Goal: Task Accomplishment & Management: Complete application form

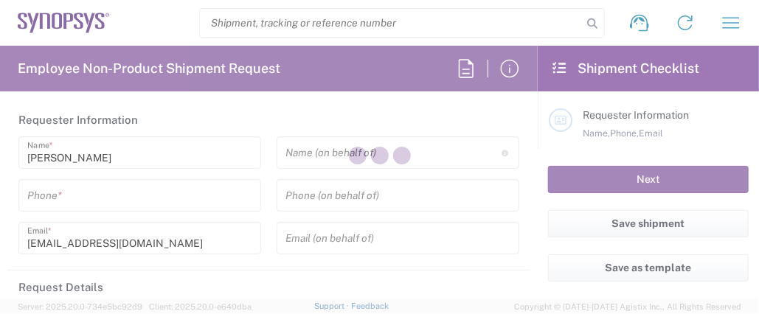
type input "[GEOGRAPHIC_DATA]"
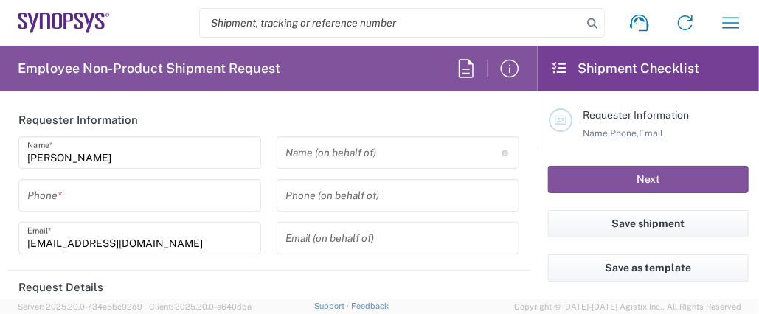
type input "Department"
type input "US01, SG, MSIP2, R&D 510464"
type input "Delivered at Place"
type input "[US_STATE]"
type input "[GEOGRAPHIC_DATA]"
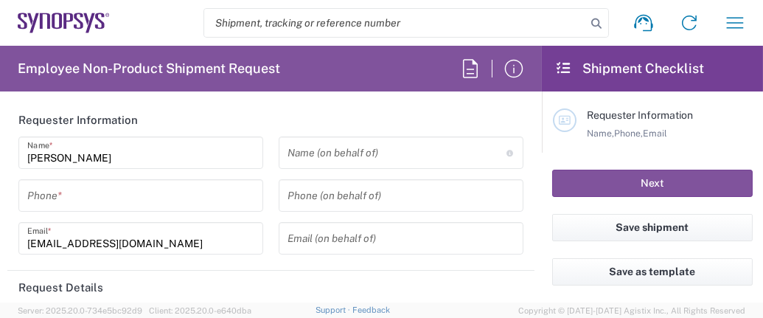
type input "Hillsboro US03"
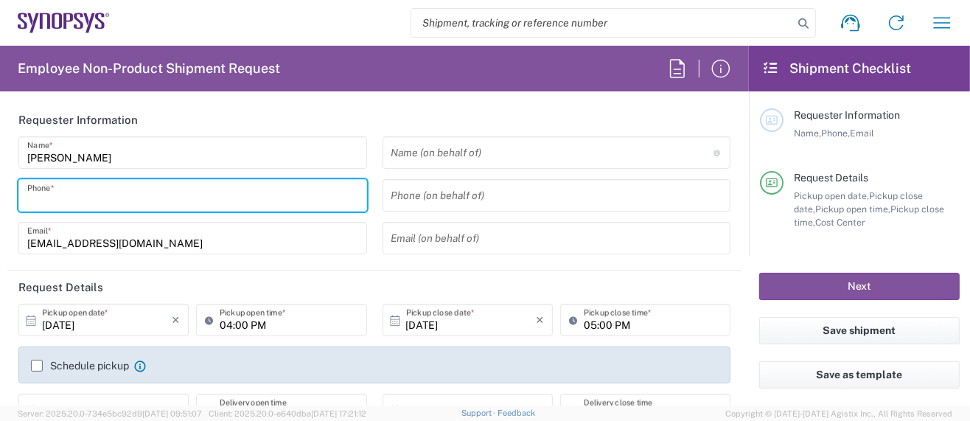
click at [102, 191] on input "tel" at bounding box center [192, 196] width 331 height 26
type input "5039399670"
click at [290, 122] on header "Requester Information" at bounding box center [374, 119] width 734 height 33
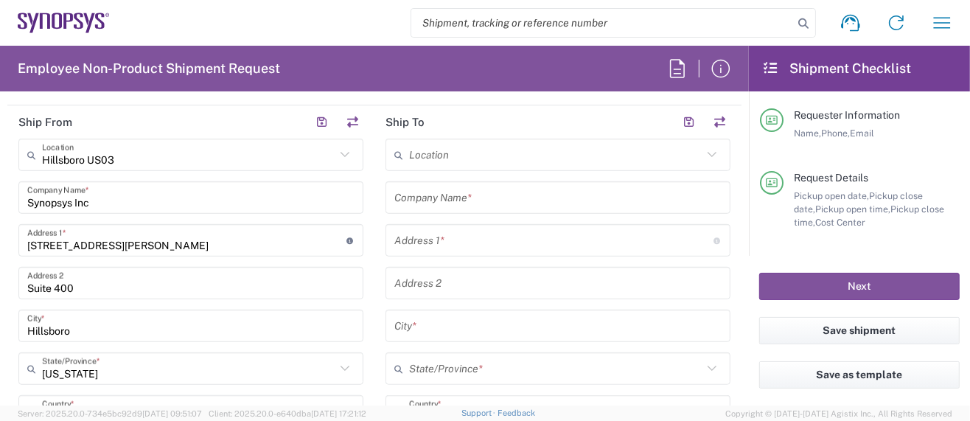
scroll to position [688, 0]
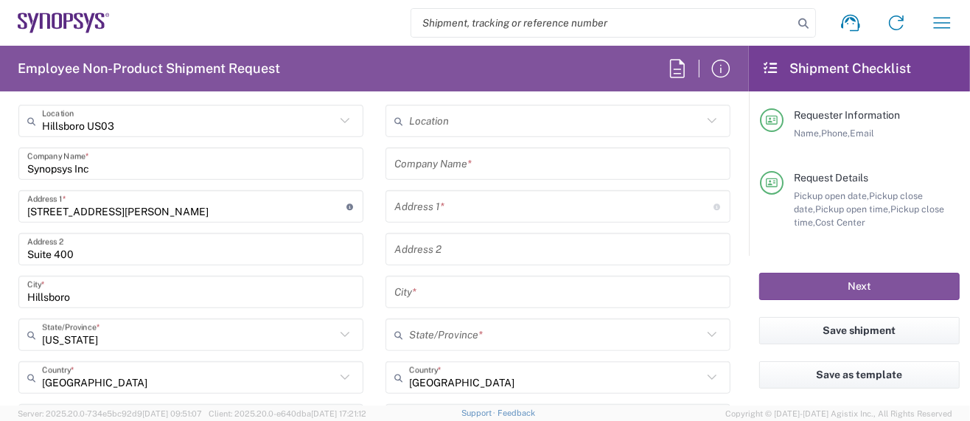
click at [457, 159] on input "text" at bounding box center [557, 164] width 327 height 26
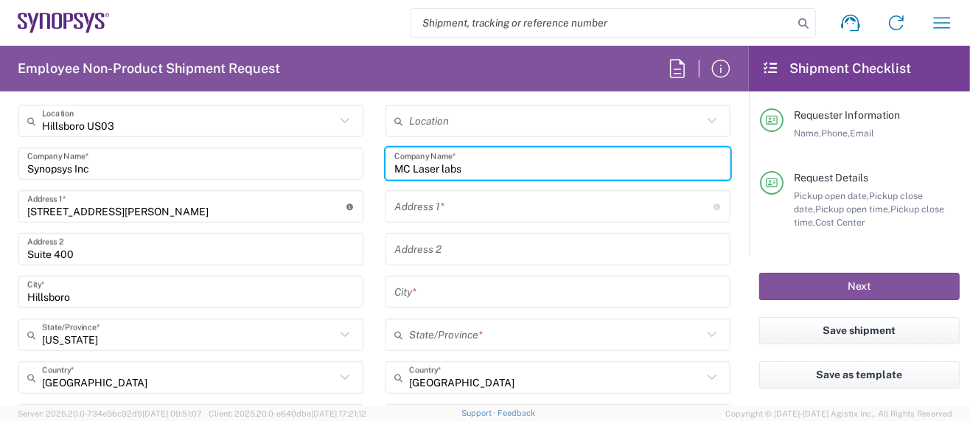
type input "MC Laser labs"
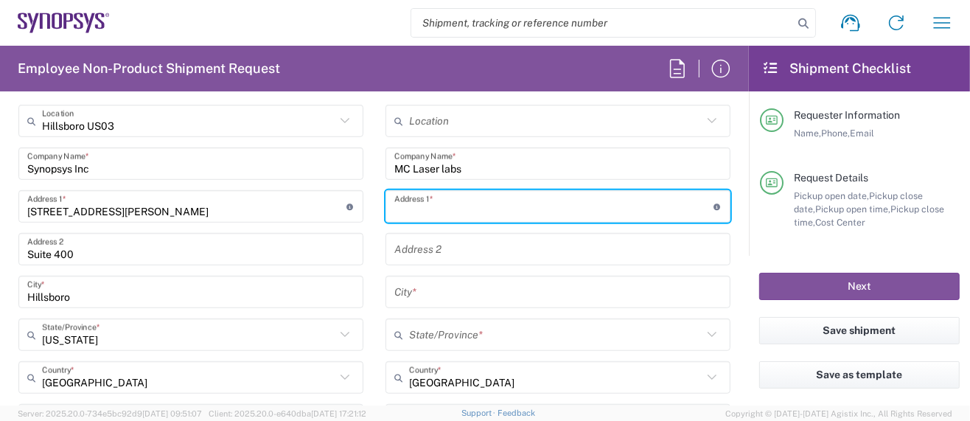
click at [415, 206] on input "text" at bounding box center [553, 207] width 319 height 26
paste input "525 NE Davis Street"
type input "525 NE Davis Street"
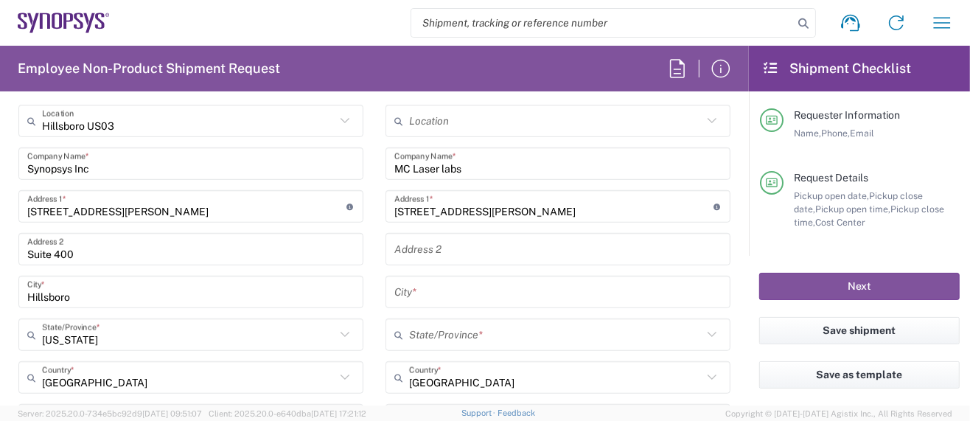
click at [465, 300] on input "text" at bounding box center [557, 292] width 327 height 26
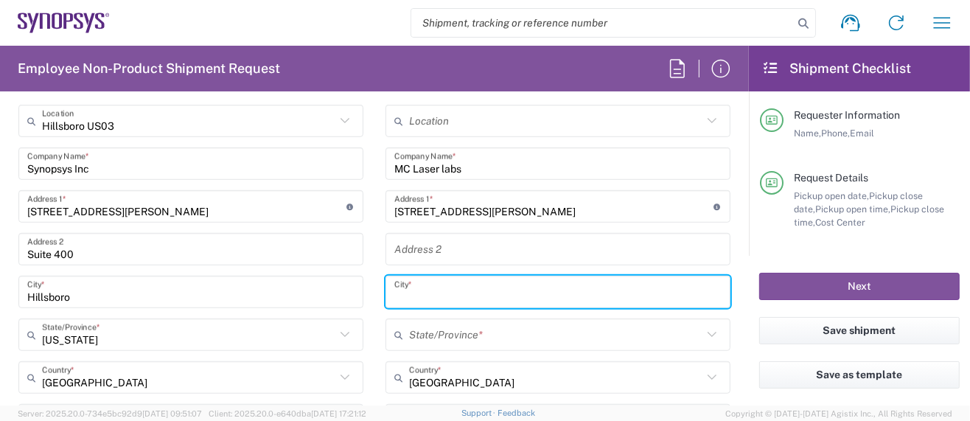
paste input "Portland"
type input "Portland"
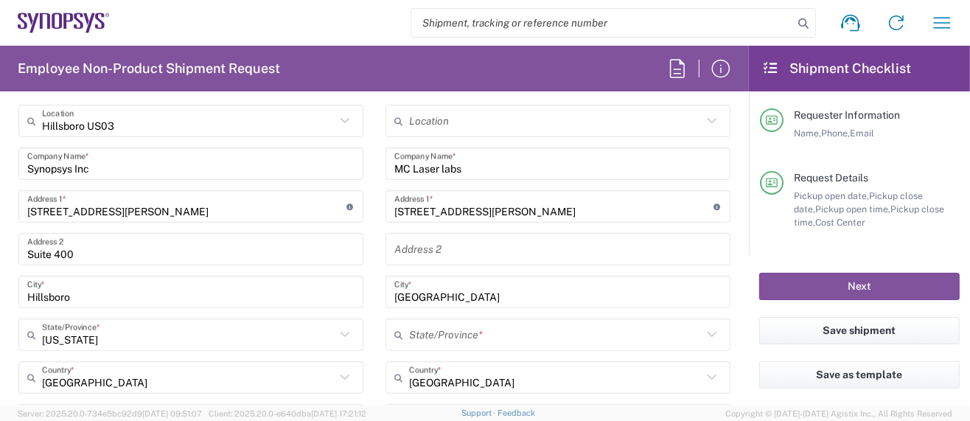
click at [478, 313] on input "text" at bounding box center [555, 335] width 293 height 26
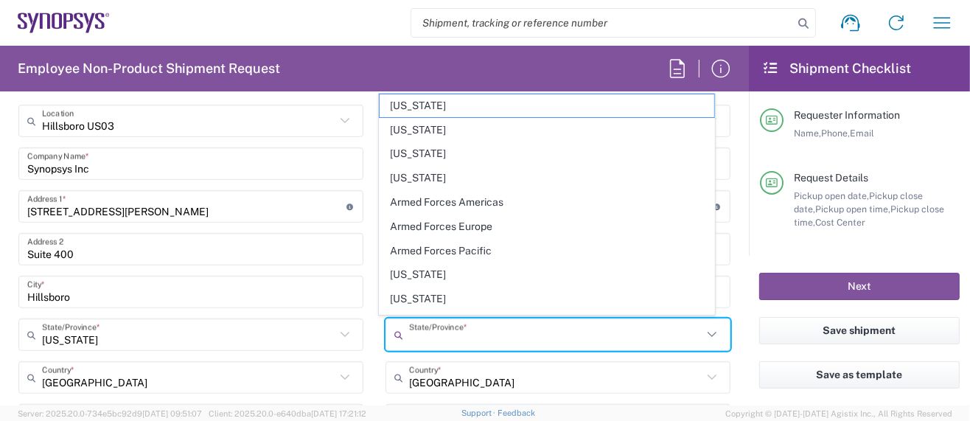
paste input "Oregon"
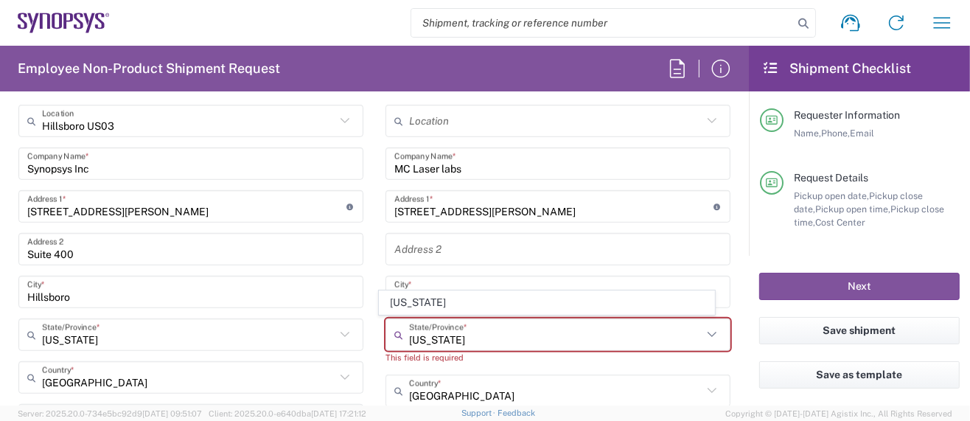
type input "Oregon"
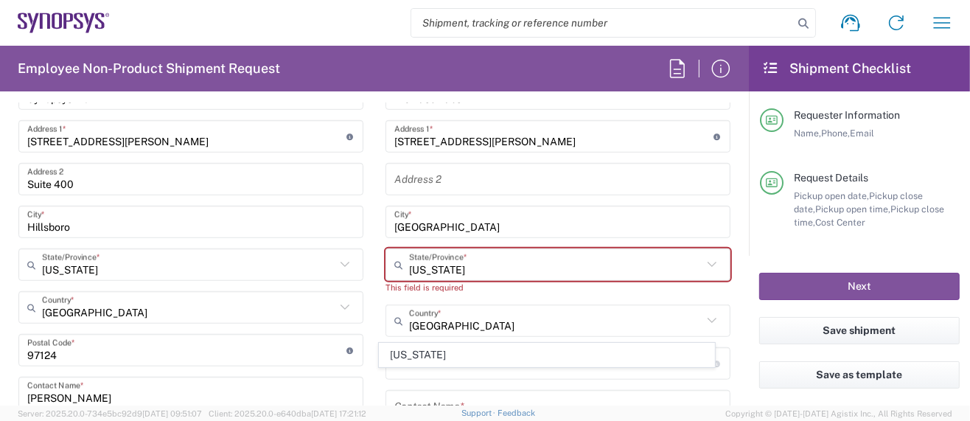
scroll to position [786, 0]
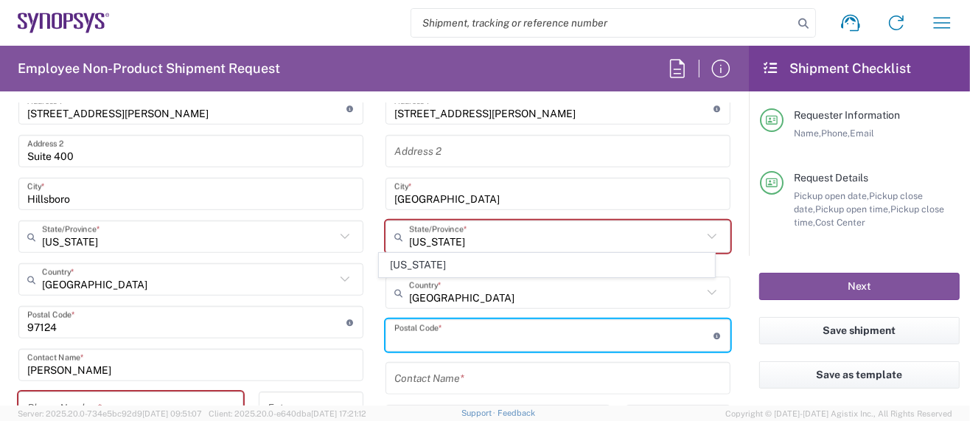
click at [427, 313] on input "undefined" at bounding box center [553, 336] width 319 height 26
paste input "97232"
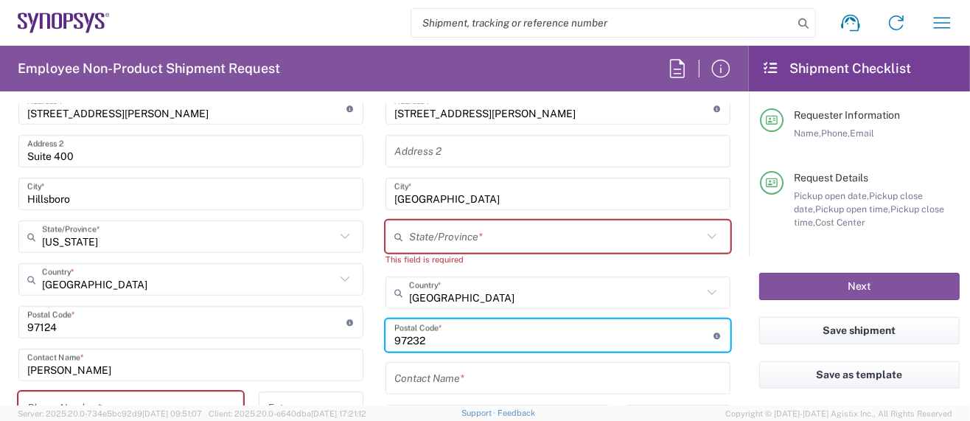
type input "97232"
click at [375, 288] on main "Location Aachen DE04 Agrate Brianza IT01 Aschheim DE02 Atlanta US60 Austin US26…" at bounding box center [558, 323] width 367 height 633
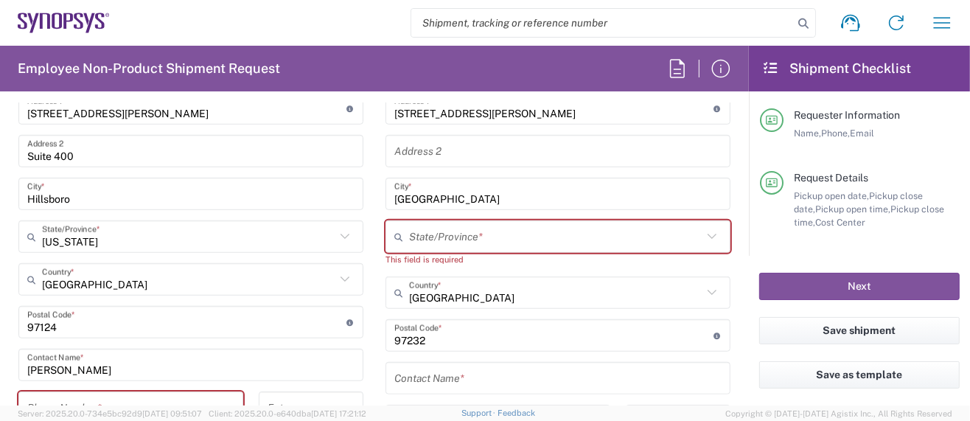
click at [395, 225] on icon at bounding box center [401, 237] width 15 height 24
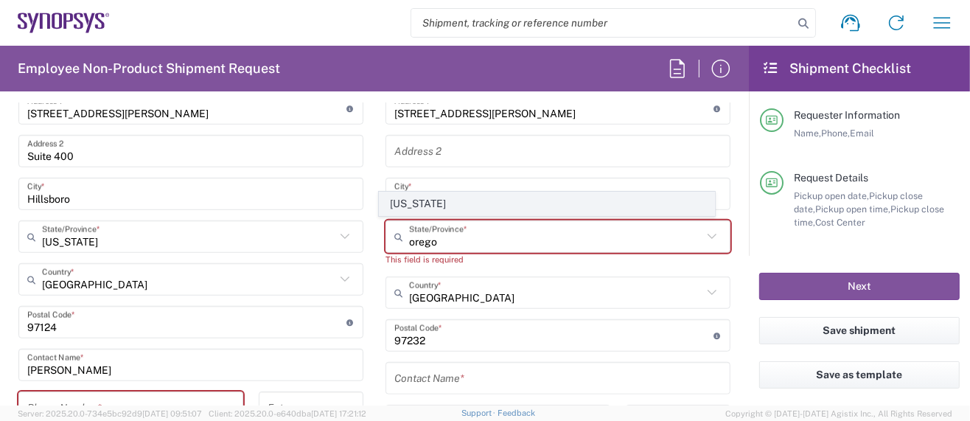
click at [408, 206] on span "Oregon" at bounding box center [547, 203] width 335 height 23
type input "Oregon"
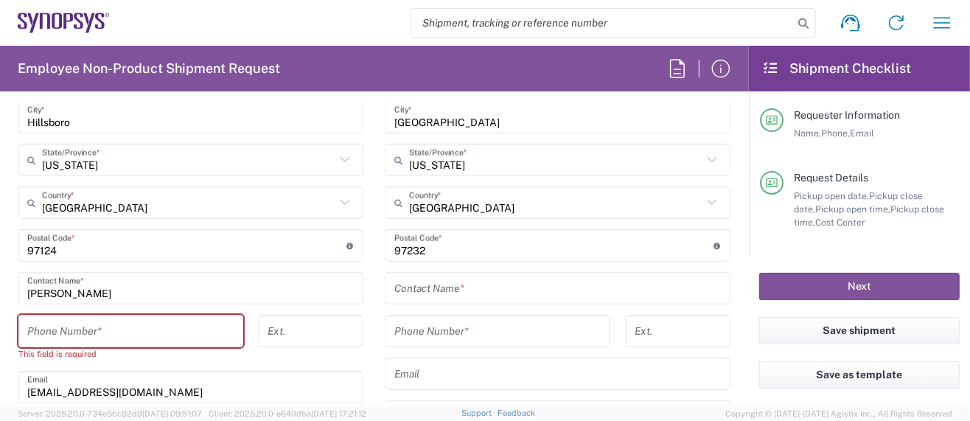
scroll to position [884, 0]
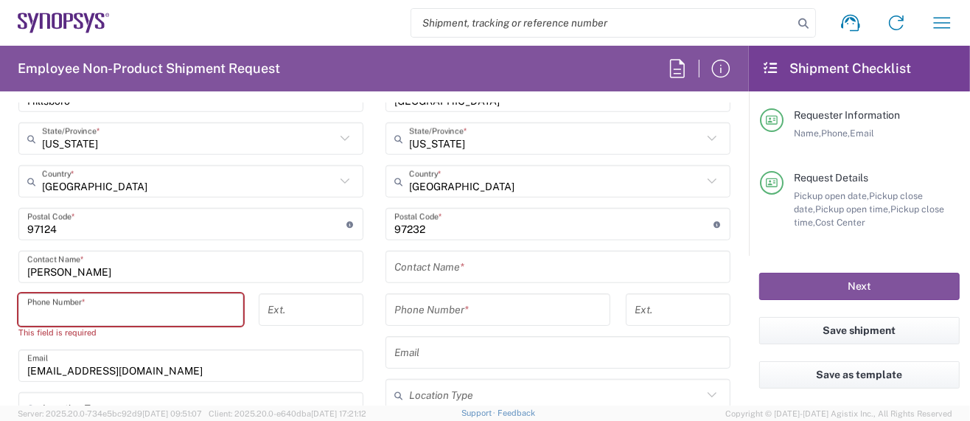
click at [86, 301] on input "tel" at bounding box center [130, 310] width 207 height 26
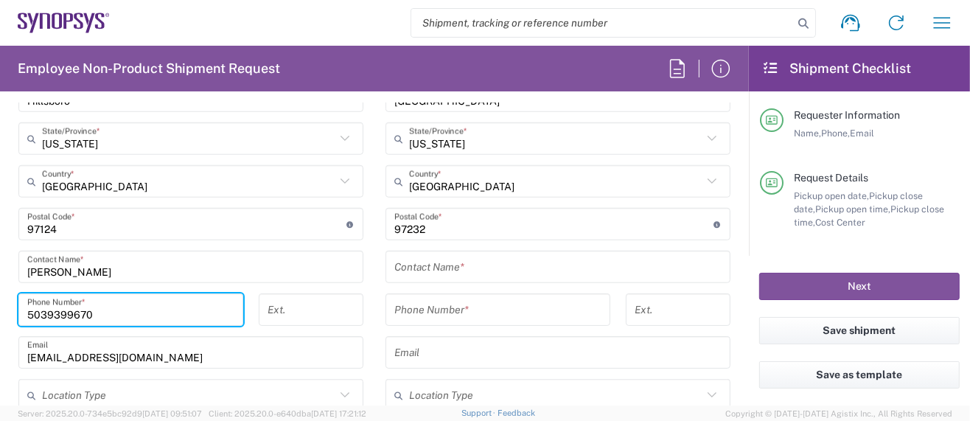
type input "5039399670"
click at [275, 313] on div "Ext." at bounding box center [311, 314] width 120 height 43
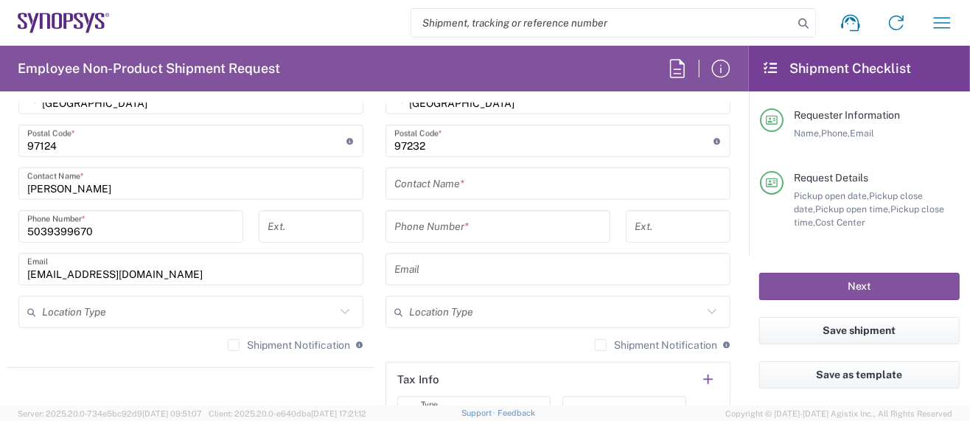
scroll to position [983, 0]
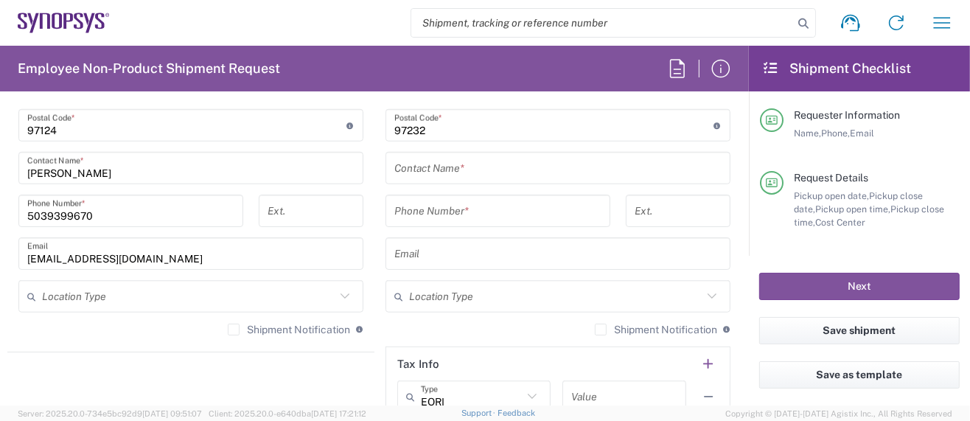
click at [452, 169] on input "text" at bounding box center [557, 169] width 327 height 26
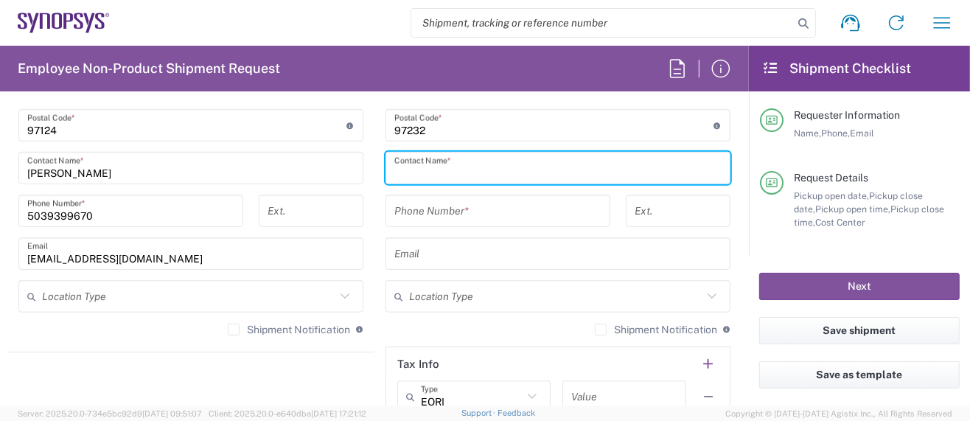
click at [424, 250] on input "text" at bounding box center [557, 254] width 327 height 26
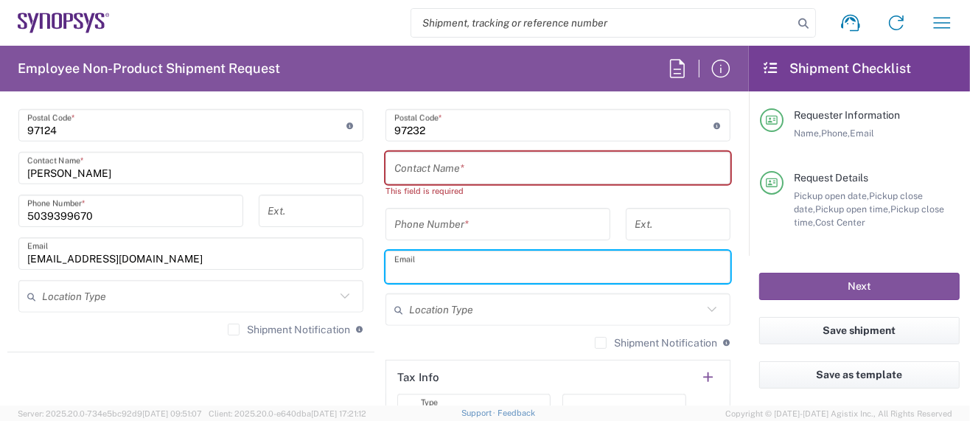
paste input "chester@mclaserlabs.com"
type input "chester@mclaserlabs.com"
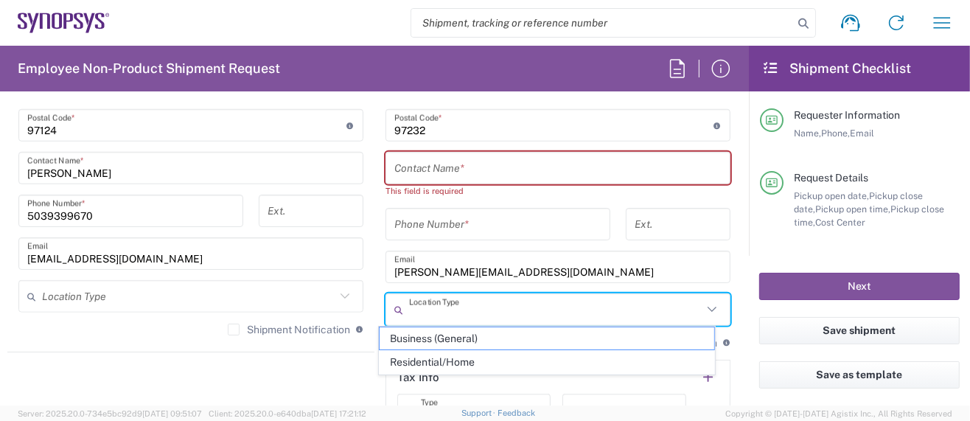
click at [529, 312] on input "text" at bounding box center [555, 310] width 293 height 26
click at [476, 165] on input "text" at bounding box center [557, 169] width 327 height 26
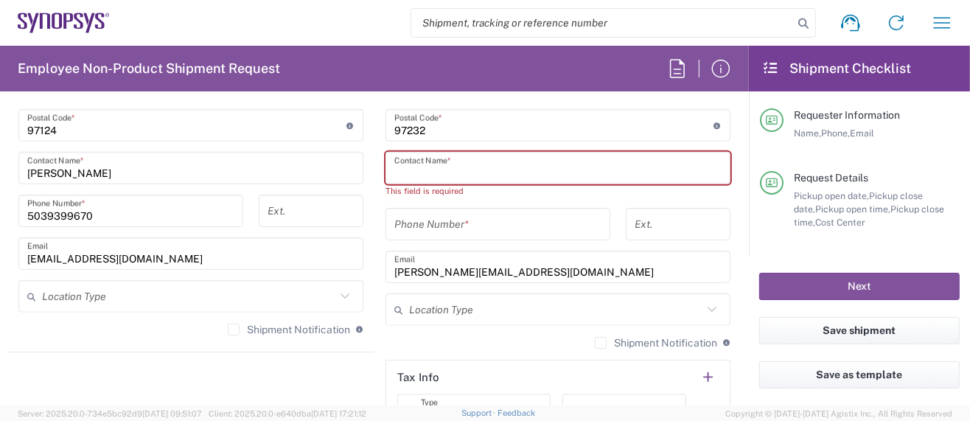
click at [460, 159] on input "text" at bounding box center [557, 169] width 327 height 26
paste input "Chester Lindgren"
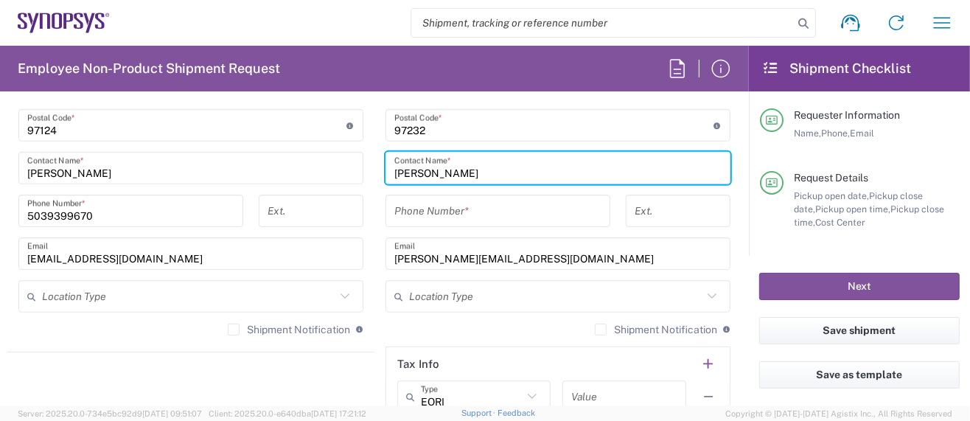
type input "Chester Lindgren"
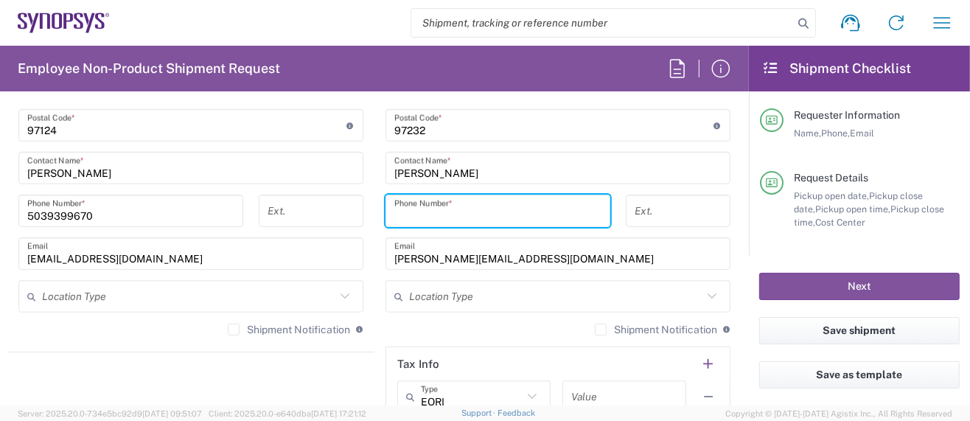
click at [465, 209] on input "tel" at bounding box center [497, 211] width 207 height 26
type input "5034073124"
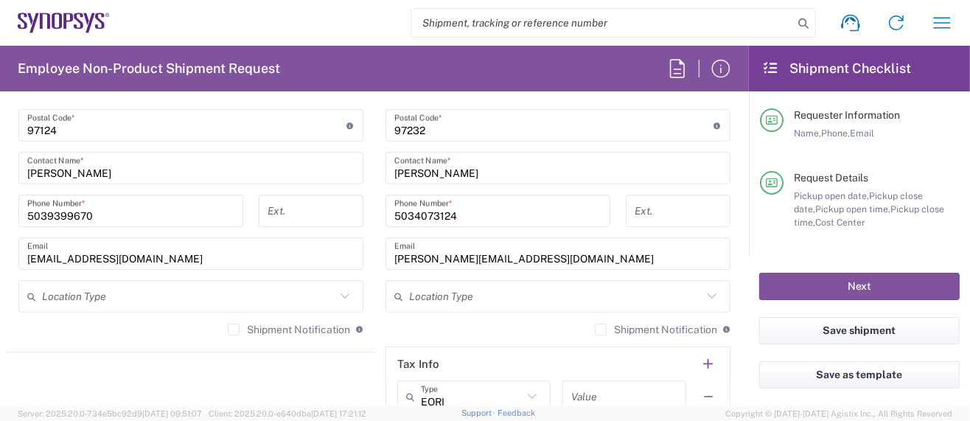
click at [485, 313] on div "Shipment Notification If checked, a shipment notification email will be sent to…" at bounding box center [558, 335] width 345 height 24
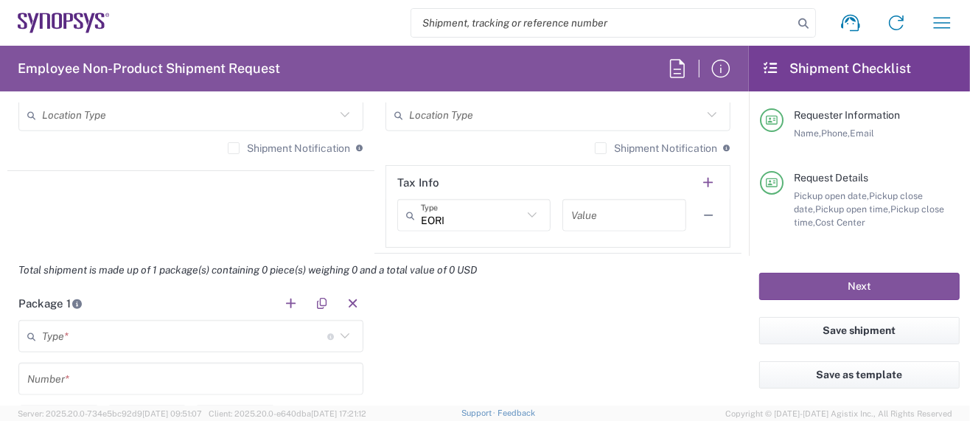
scroll to position [1180, 0]
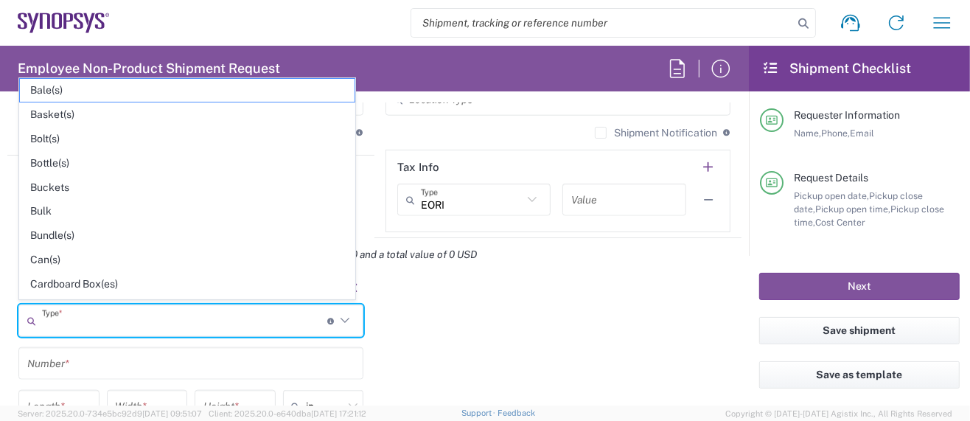
click at [97, 313] on input "text" at bounding box center [184, 321] width 285 height 26
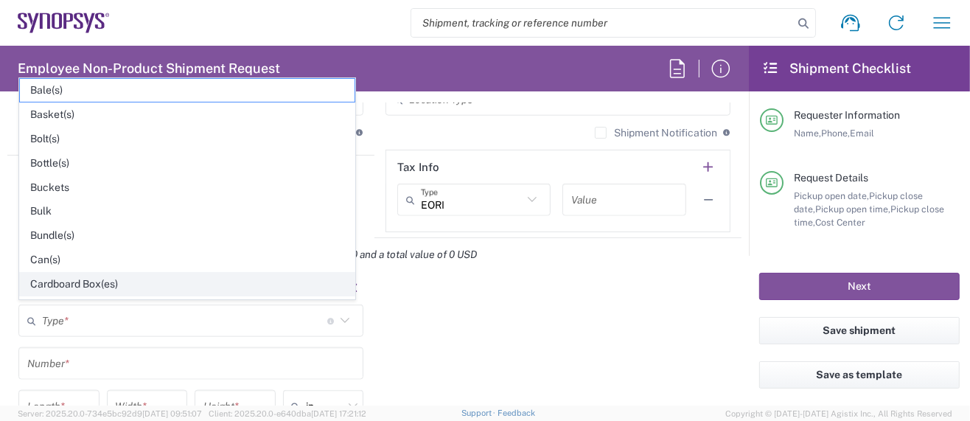
click at [74, 275] on span "Cardboard Box(es)" at bounding box center [187, 284] width 335 height 23
type input "Cardboard Box(es)"
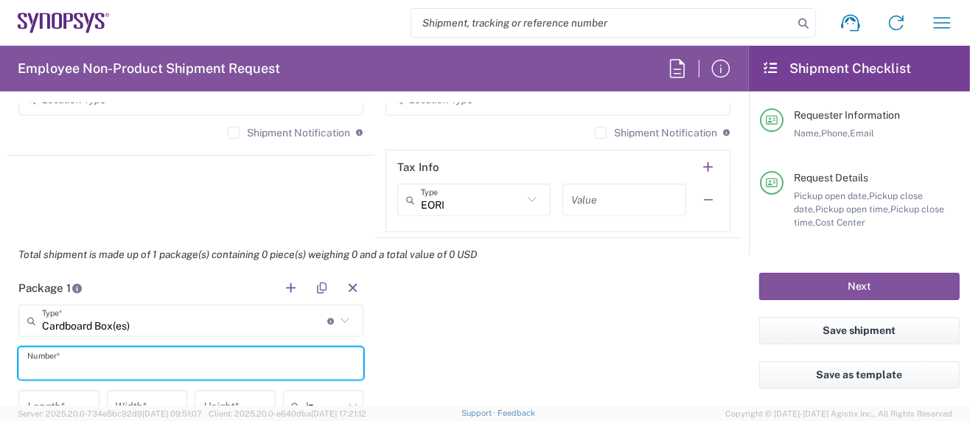
click at [63, 313] on input "text" at bounding box center [190, 364] width 327 height 26
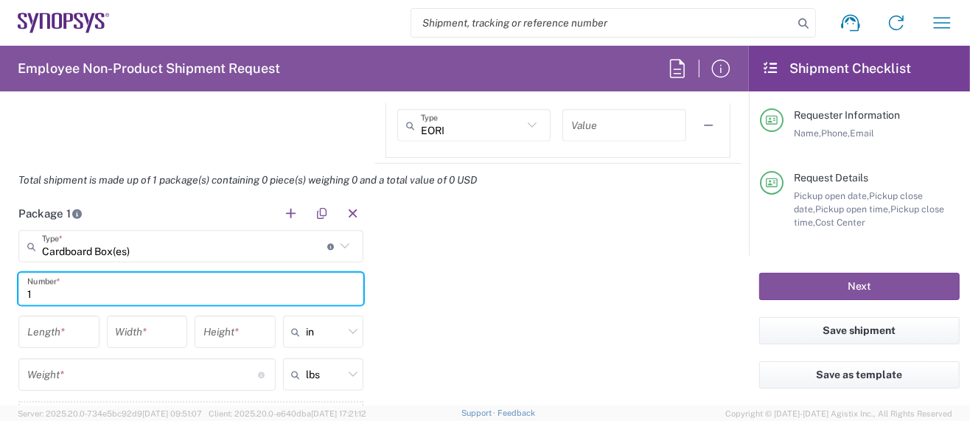
scroll to position [1278, 0]
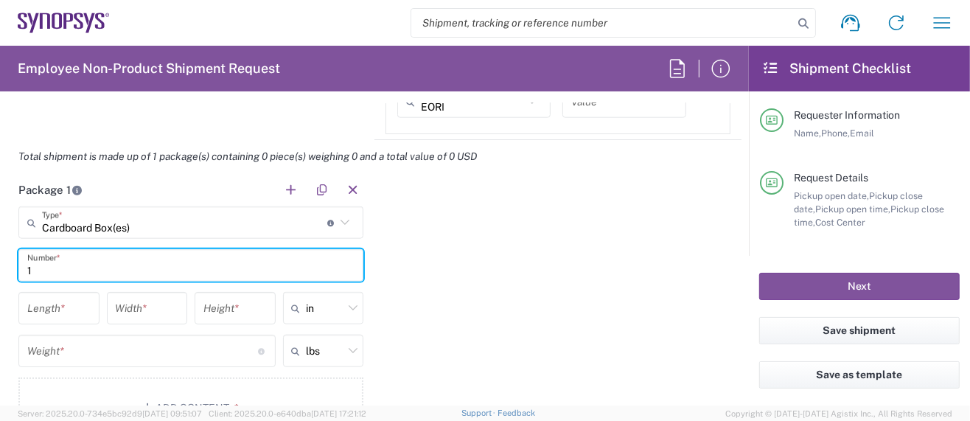
type input "1"
click at [59, 307] on input "number" at bounding box center [58, 309] width 63 height 26
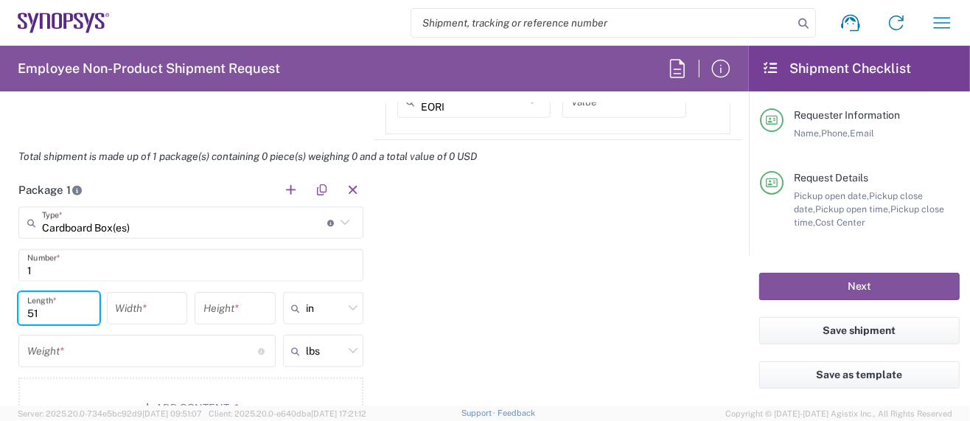
type input "51"
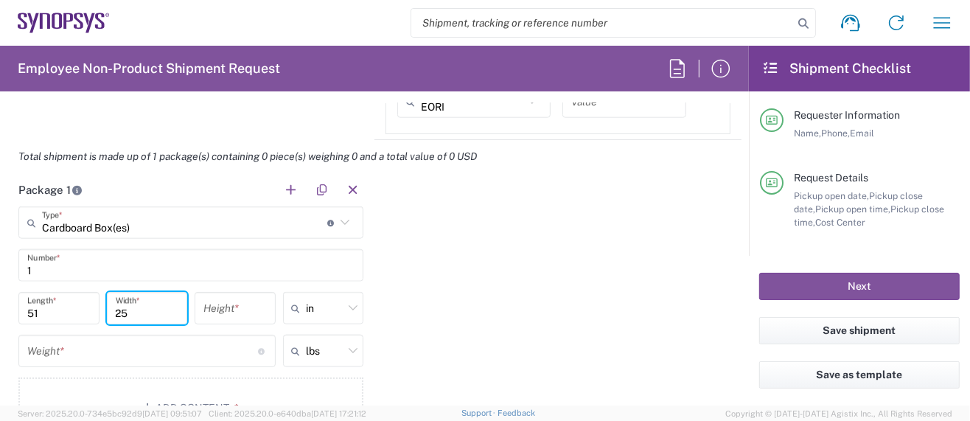
type input "25"
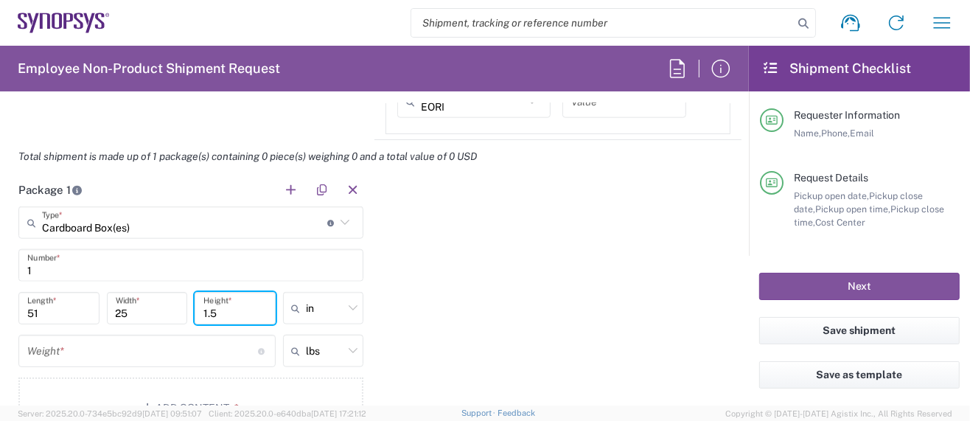
type input "1.5"
click at [69, 313] on input "number" at bounding box center [142, 351] width 231 height 26
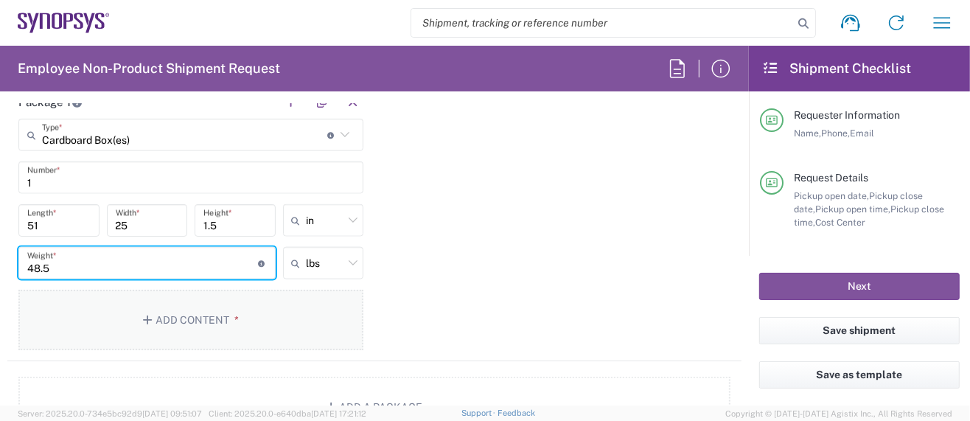
scroll to position [1376, 0]
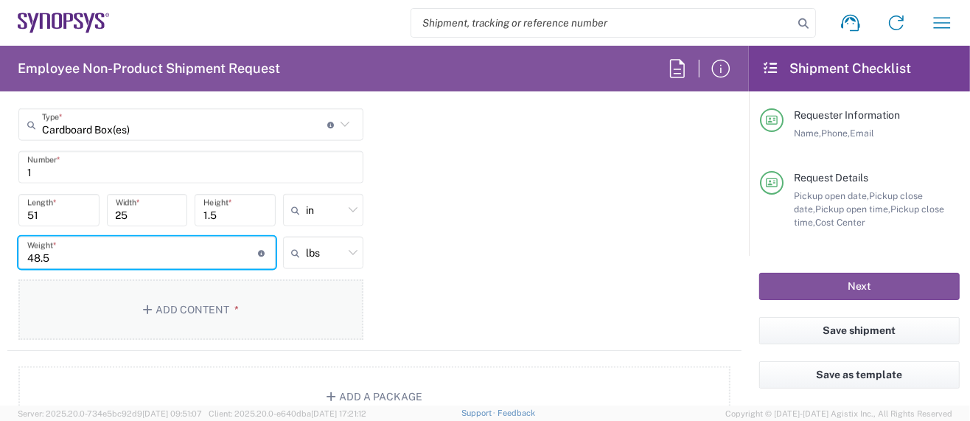
type input "48.5"
click at [156, 304] on button "Add Content *" at bounding box center [190, 309] width 345 height 60
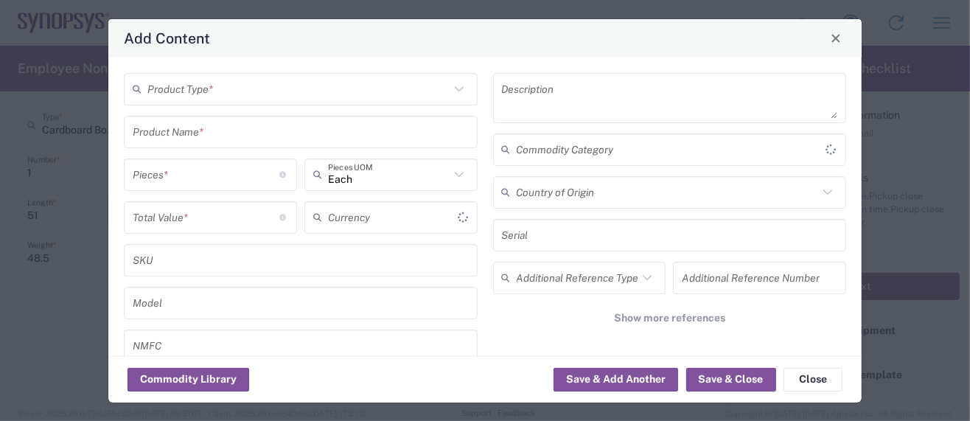
type input "US Dollar"
click at [758, 66] on div "Product Type * Product Name * Pieces * Number of pieces inside all the packages…" at bounding box center [484, 207] width 753 height 299
click at [198, 173] on input "number" at bounding box center [206, 174] width 147 height 26
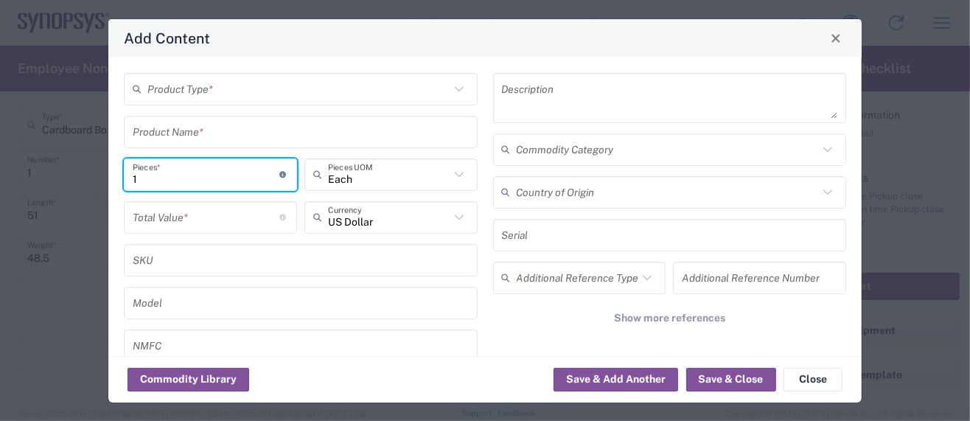
type input "1"
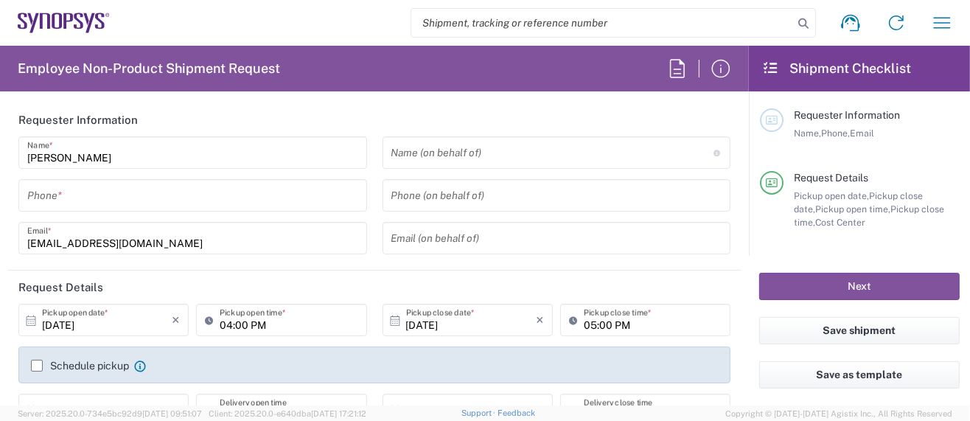
type input "Department"
type input "Delivered at Place"
type input "[GEOGRAPHIC_DATA]"
type input "US01, SG, MSIP2, R&D 510464"
type input "[US_STATE]"
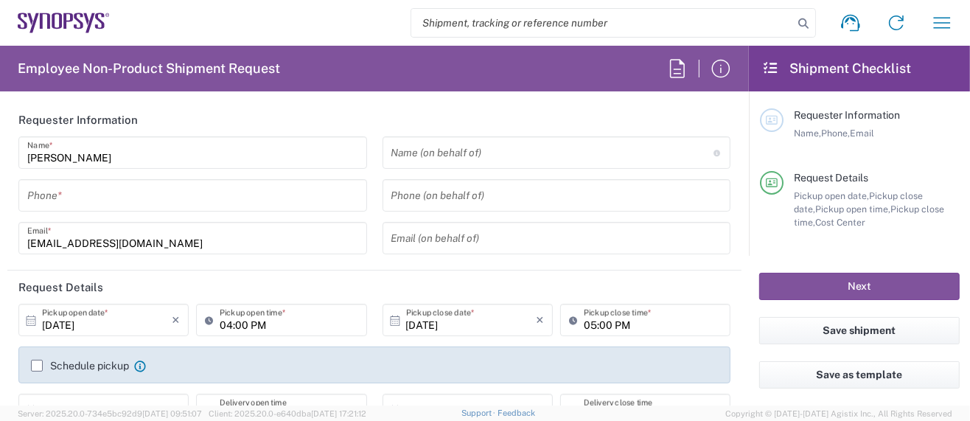
type input "[GEOGRAPHIC_DATA]"
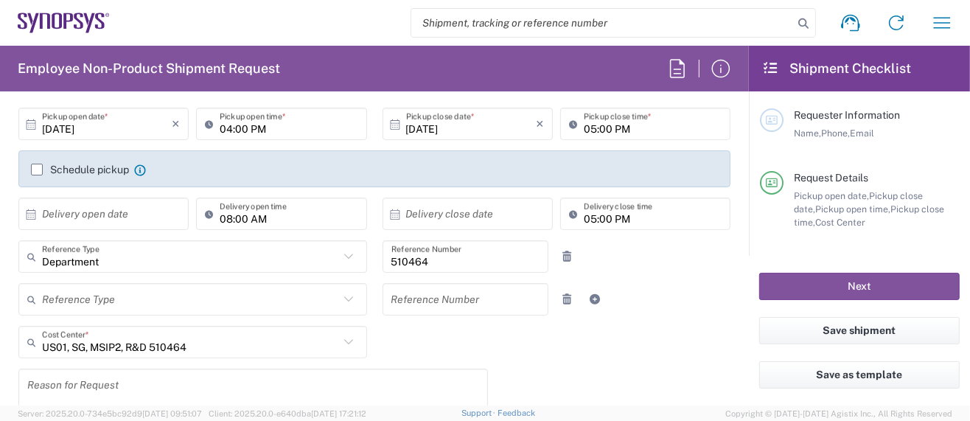
scroll to position [98, 0]
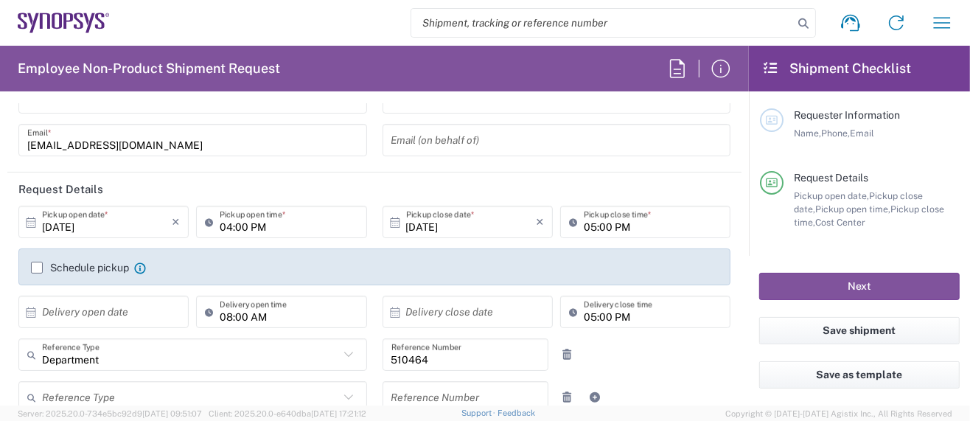
type input "Hillsboro US03"
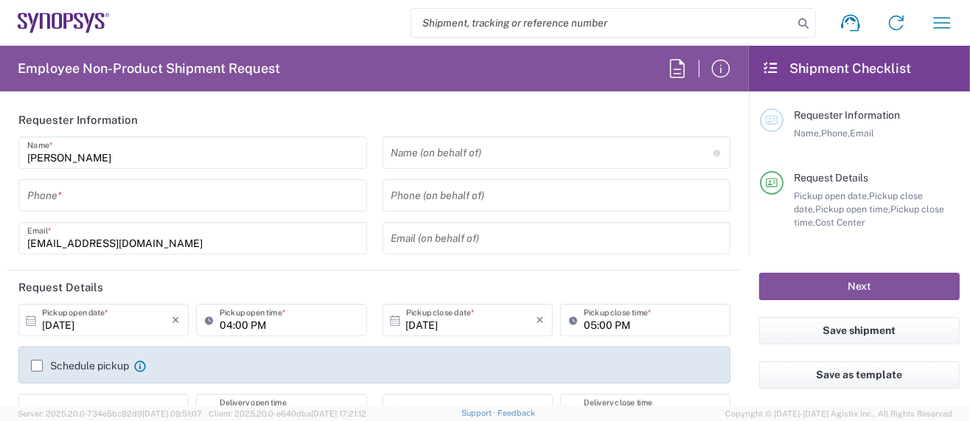
click at [133, 197] on input "tel" at bounding box center [192, 196] width 331 height 26
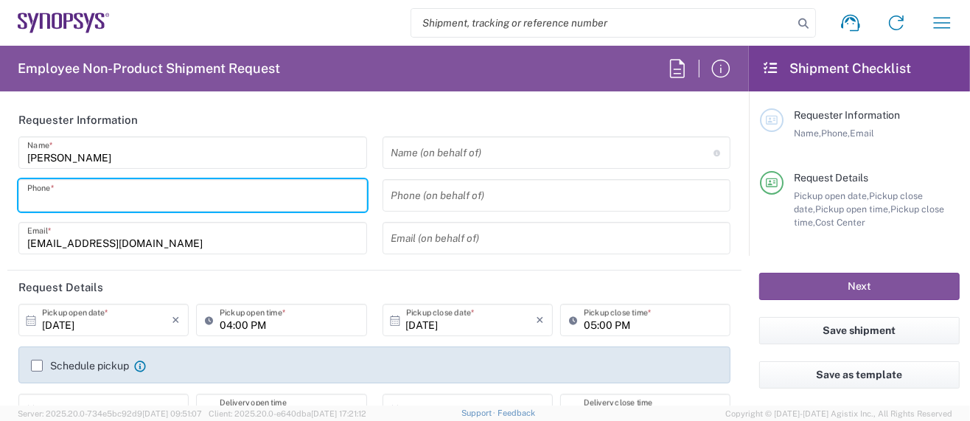
type input "5039399670"
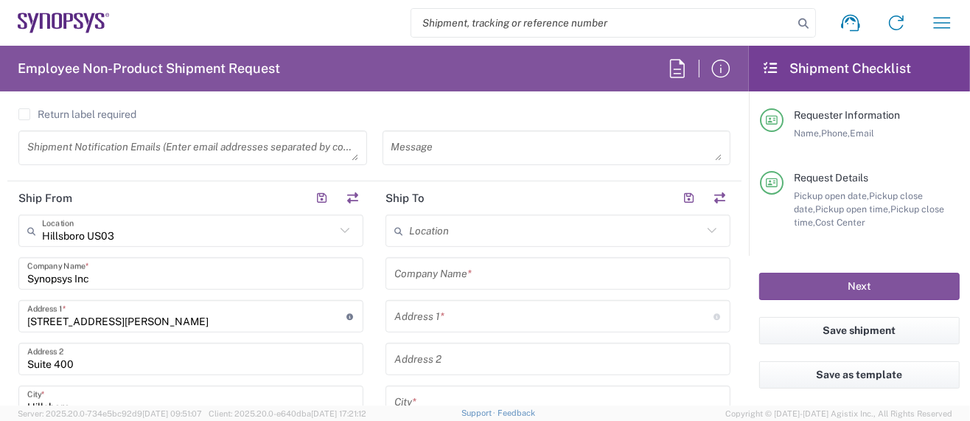
scroll to position [590, 0]
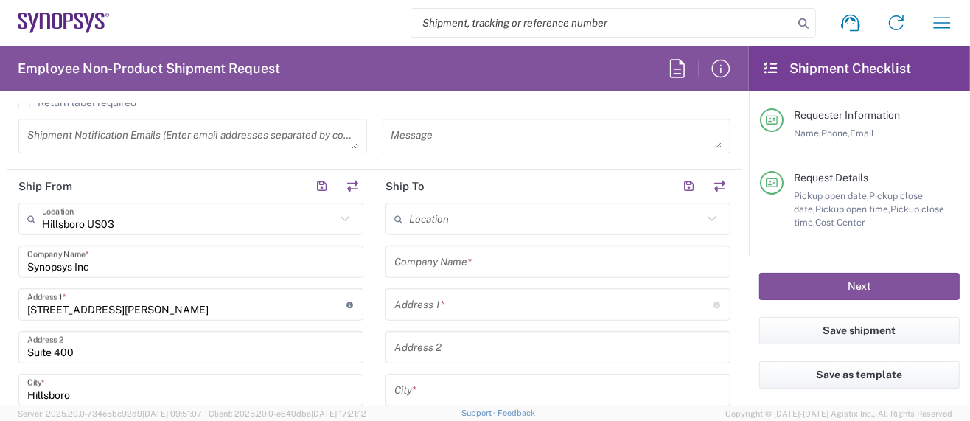
click at [443, 262] on input "text" at bounding box center [557, 262] width 327 height 26
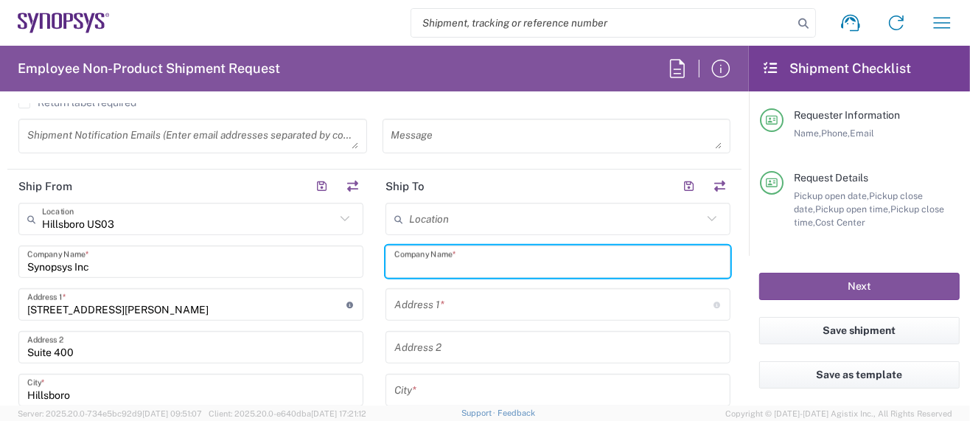
paste input "MC Laser Labs"
type input "MC Laser Labs"
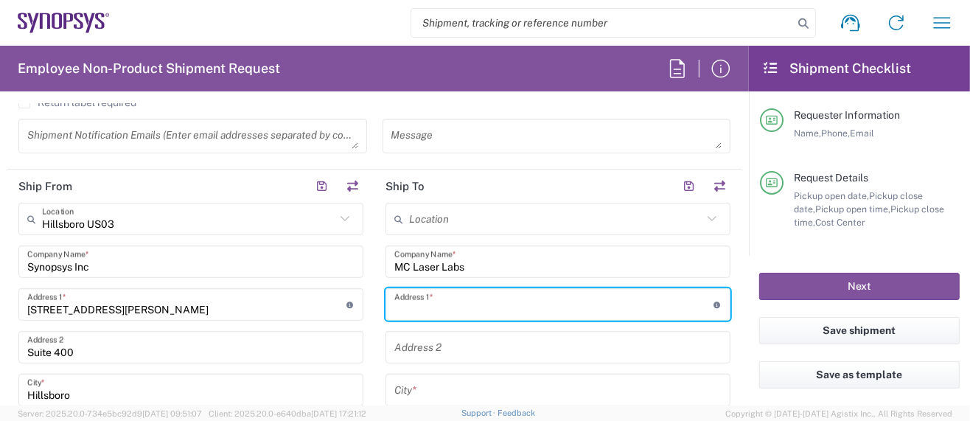
click at [403, 297] on input "text" at bounding box center [553, 305] width 319 height 26
paste input "525 NE Davis Street"
type input "525 NE Davis Street"
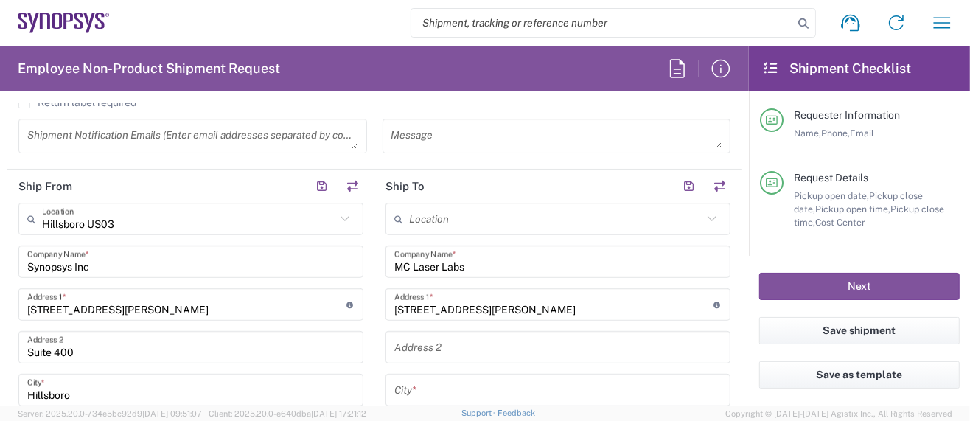
click at [429, 386] on input "text" at bounding box center [557, 390] width 327 height 26
paste input "Portland"
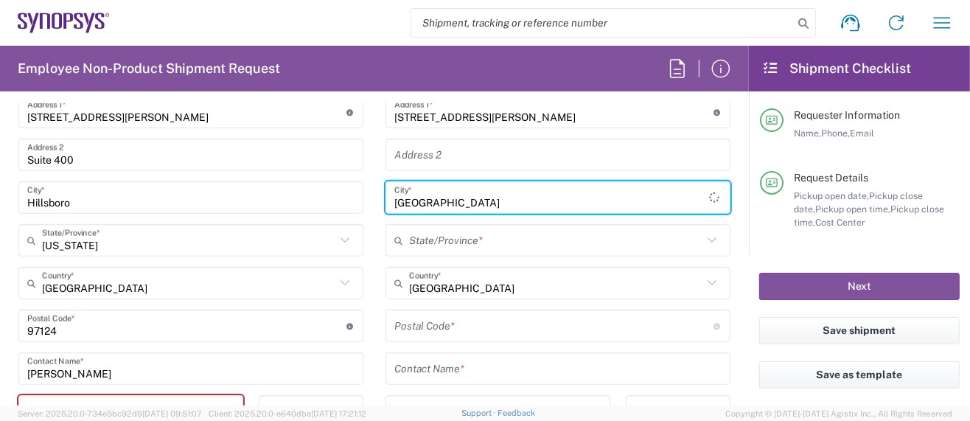
scroll to position [786, 0]
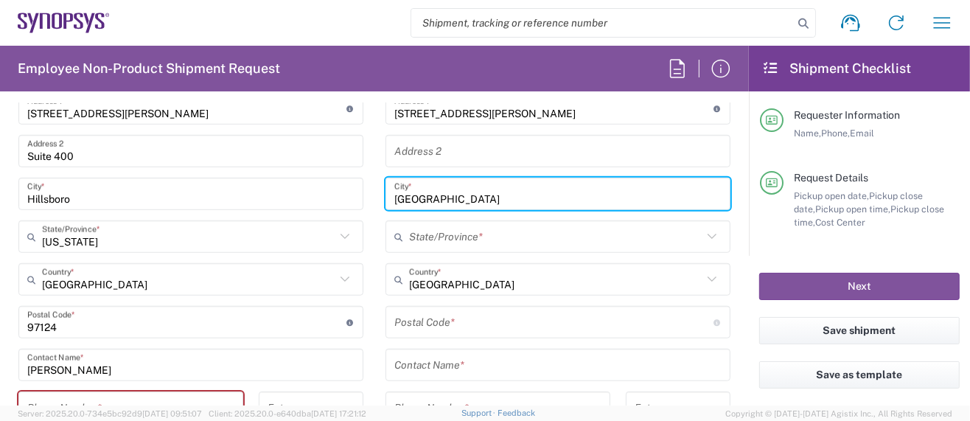
type input "Portland"
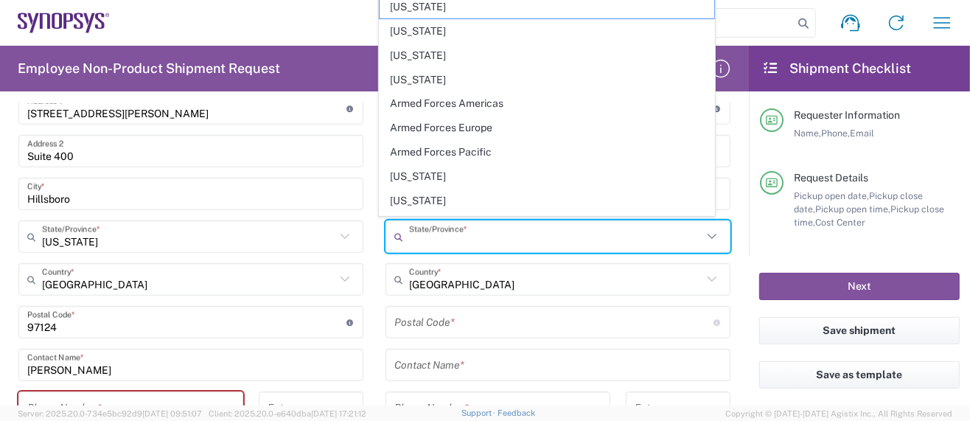
click at [435, 241] on input "text" at bounding box center [555, 237] width 293 height 26
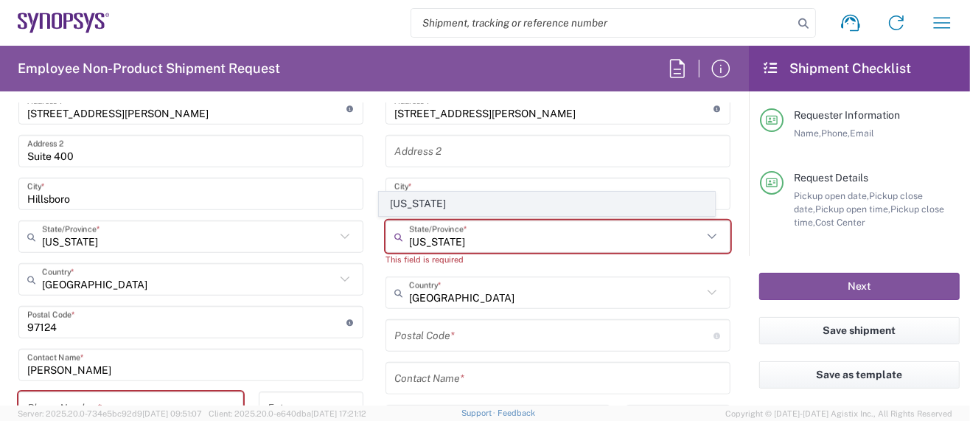
click at [414, 203] on span "Oregon" at bounding box center [547, 203] width 335 height 23
type input "Oregon"
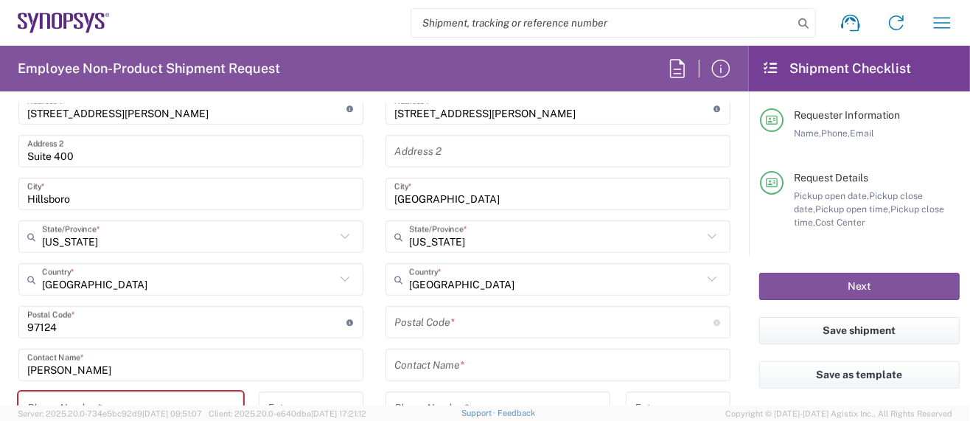
click at [463, 318] on input "undefined" at bounding box center [553, 323] width 319 height 26
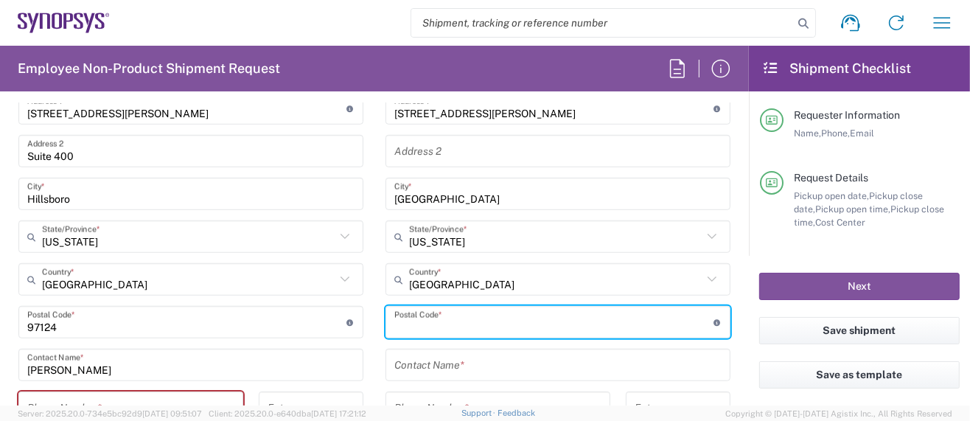
paste input "97232"
type input "97232"
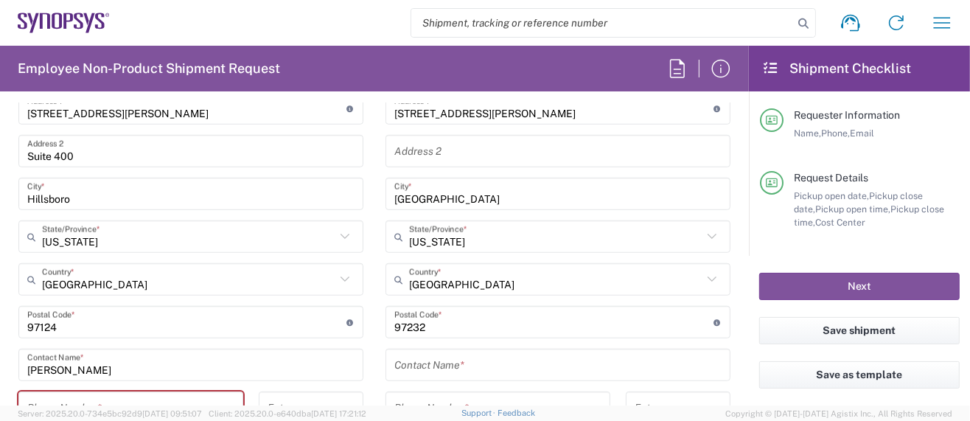
click at [439, 361] on input "text" at bounding box center [557, 365] width 327 height 26
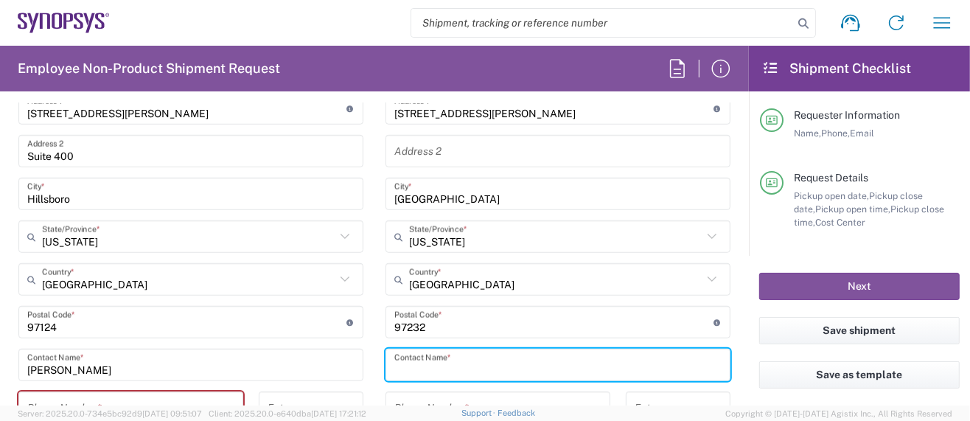
paste input "Chester Lindgren"
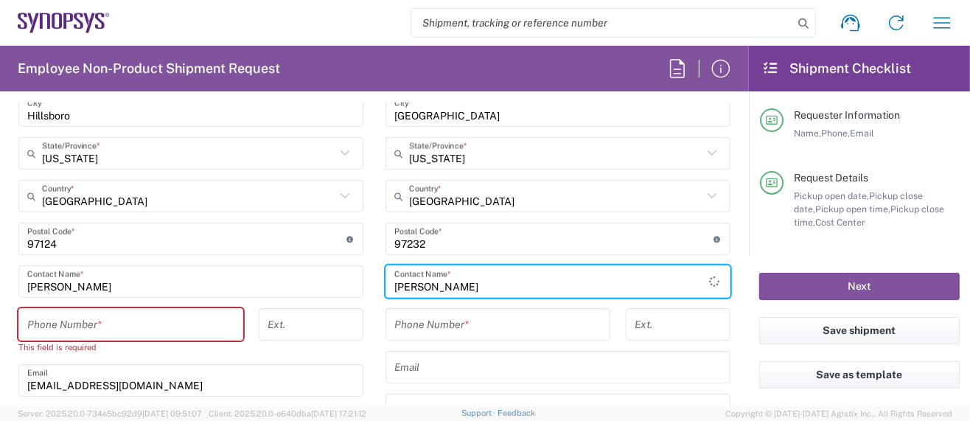
scroll to position [884, 0]
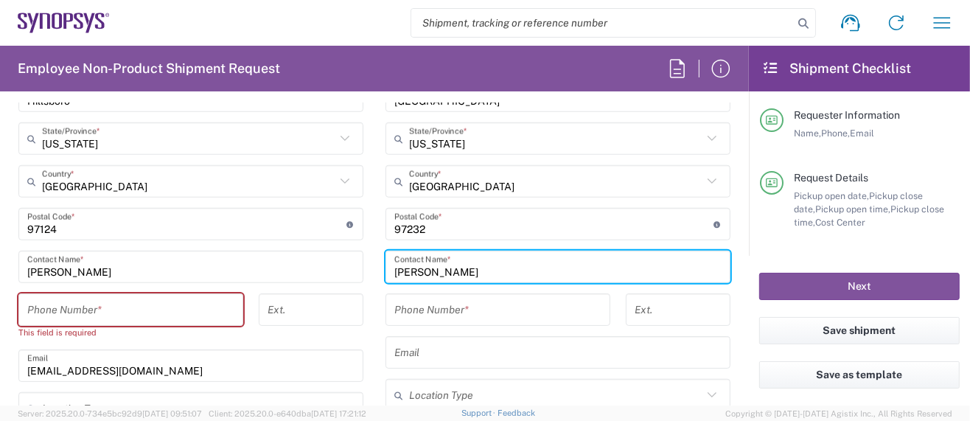
type input "Chester Lindgren"
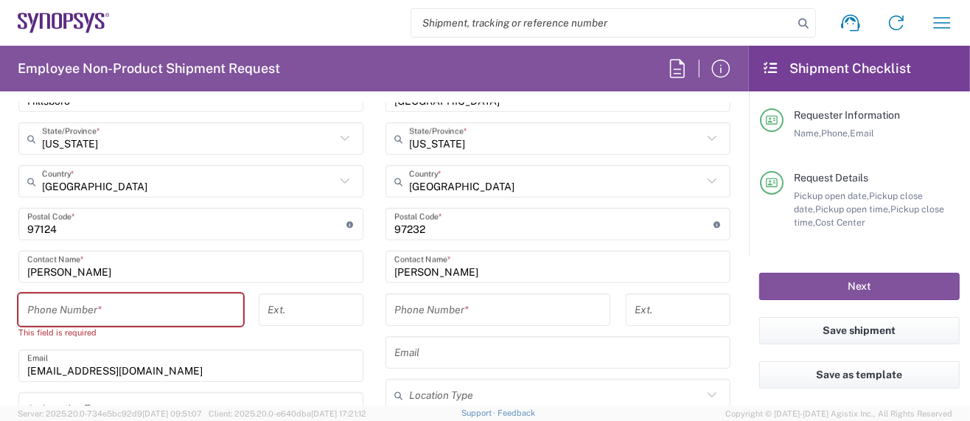
click at [422, 306] on input "tel" at bounding box center [497, 310] width 207 height 26
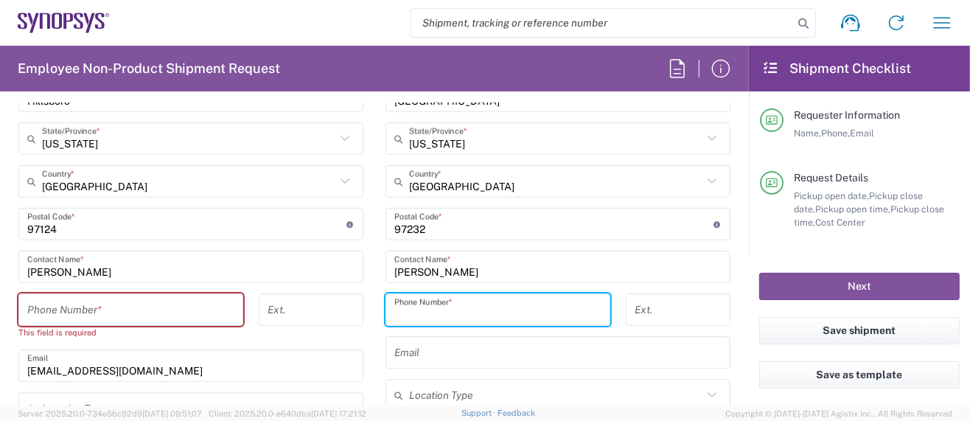
paste input "503.407.3124"
type input "503.407.3124"
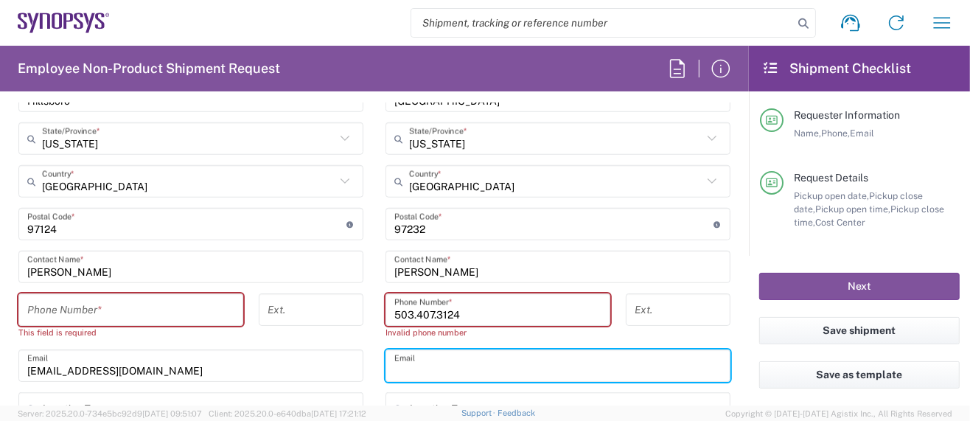
click at [432, 354] on input "text" at bounding box center [557, 366] width 327 height 26
paste input "chester@mclaserlabs.com"
type input "chester@mclaserlabs.com"
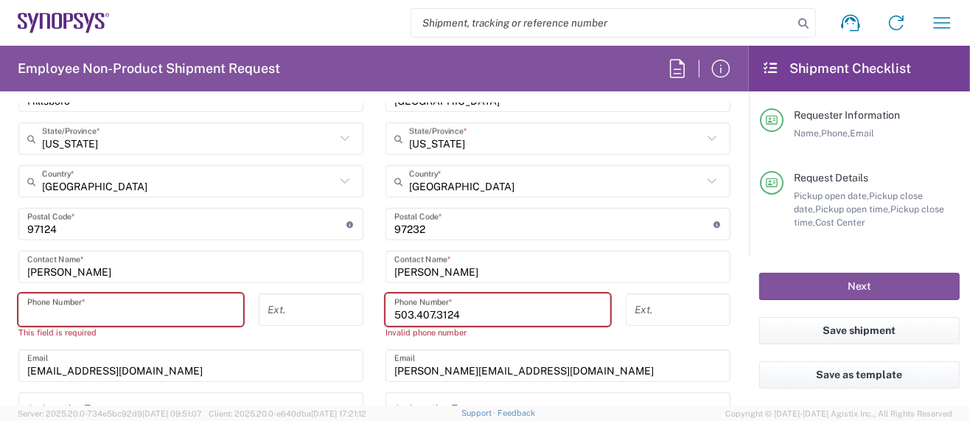
click at [35, 304] on input "tel" at bounding box center [130, 310] width 207 height 26
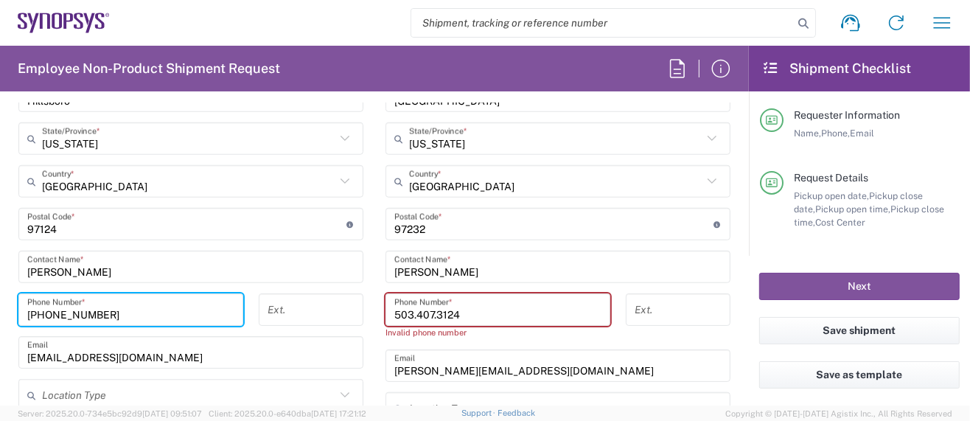
type input "503-939-9670"
click at [411, 311] on input "503.407.3124" at bounding box center [497, 310] width 207 height 26
click at [430, 310] on input "503.407.3124" at bounding box center [497, 310] width 207 height 26
click at [411, 310] on input "503.407-3124" at bounding box center [497, 310] width 207 height 26
click at [409, 310] on input "503.407-3124" at bounding box center [497, 310] width 207 height 26
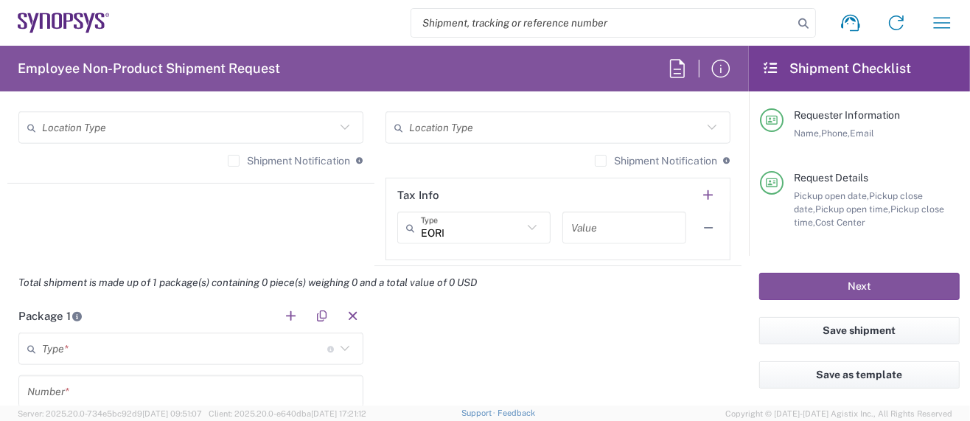
scroll to position [1180, 0]
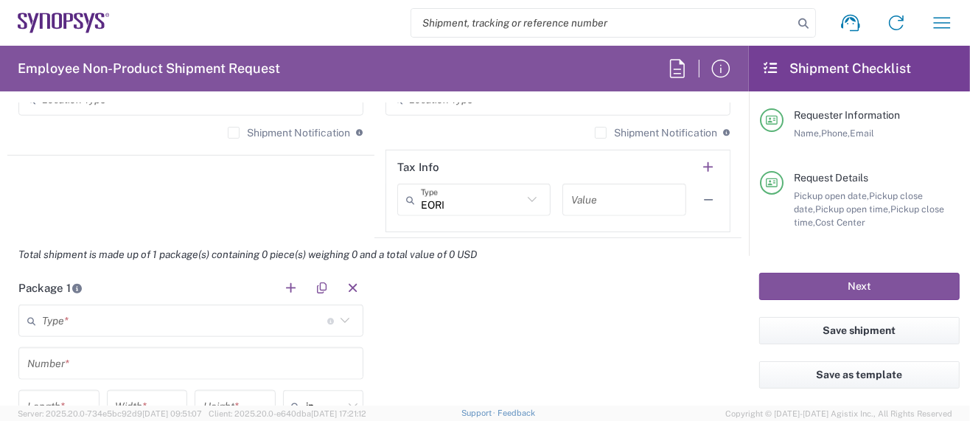
type input "503-407-3124"
click at [118, 318] on input "text" at bounding box center [184, 321] width 285 height 26
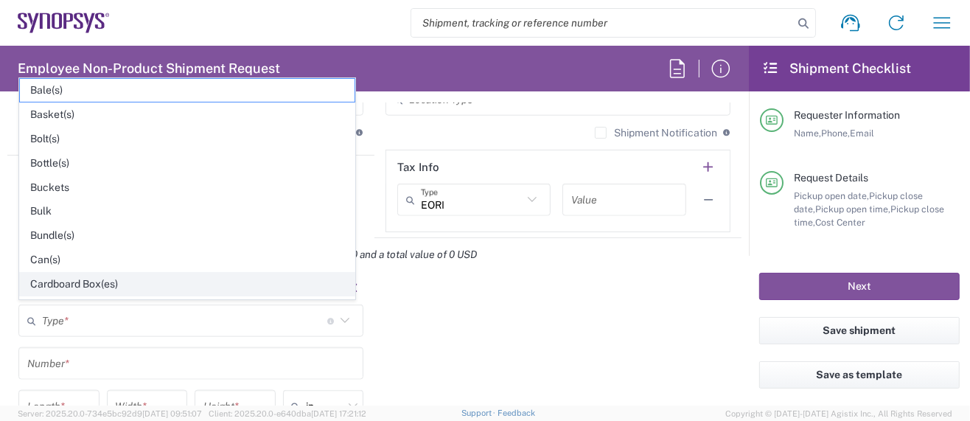
click at [73, 276] on span "Cardboard Box(es)" at bounding box center [187, 284] width 335 height 23
type input "Cardboard Box(es)"
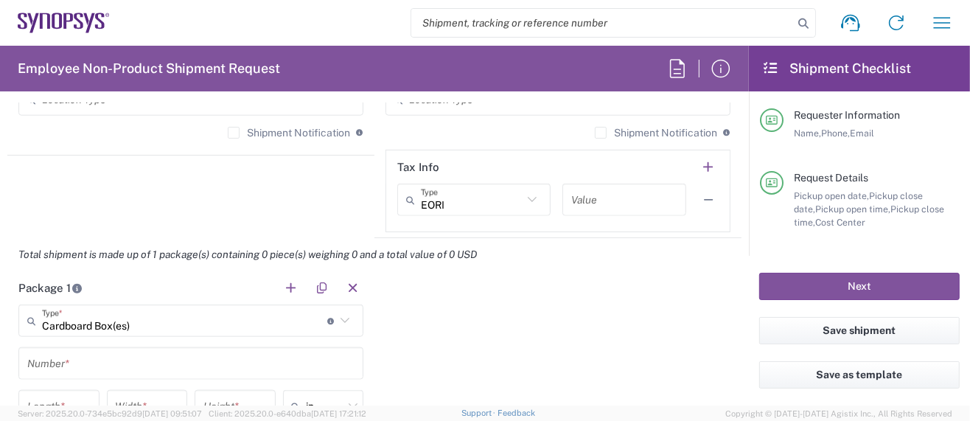
click at [52, 365] on input "text" at bounding box center [190, 364] width 327 height 26
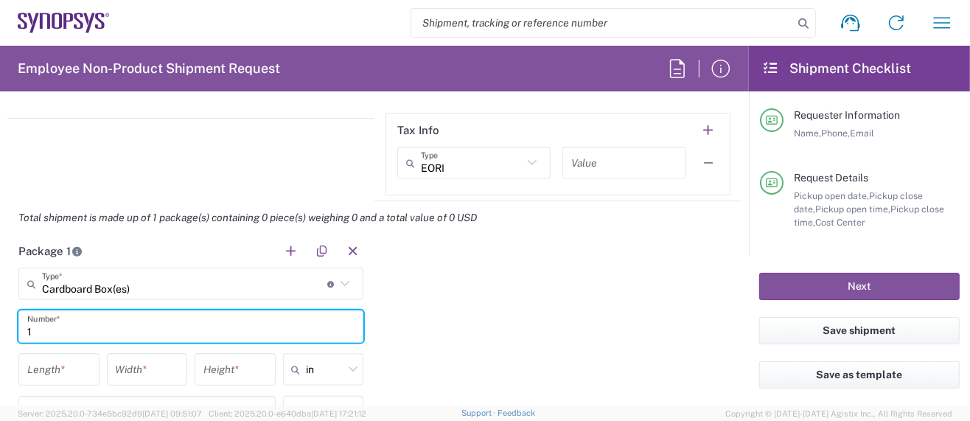
scroll to position [1278, 0]
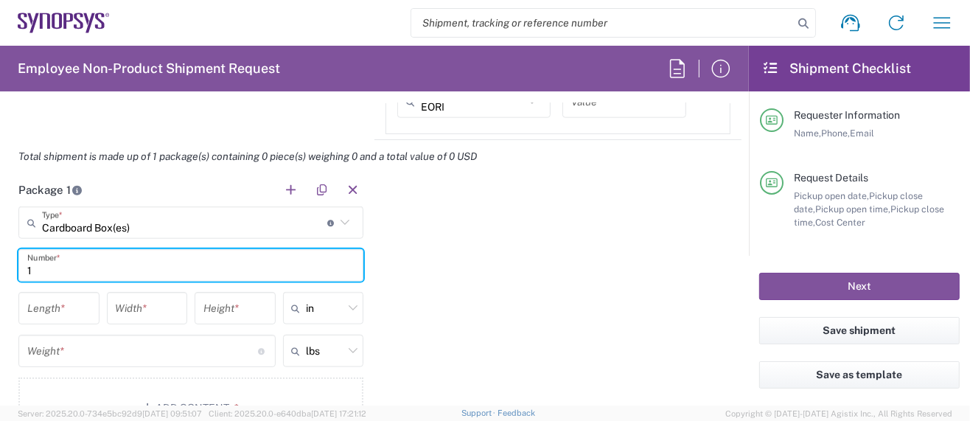
type input "1"
click at [66, 307] on input "number" at bounding box center [58, 309] width 63 height 26
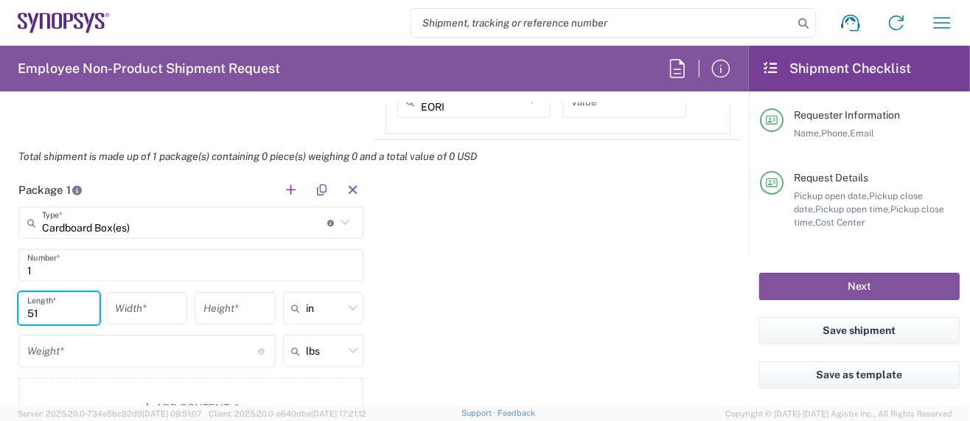
type input "51"
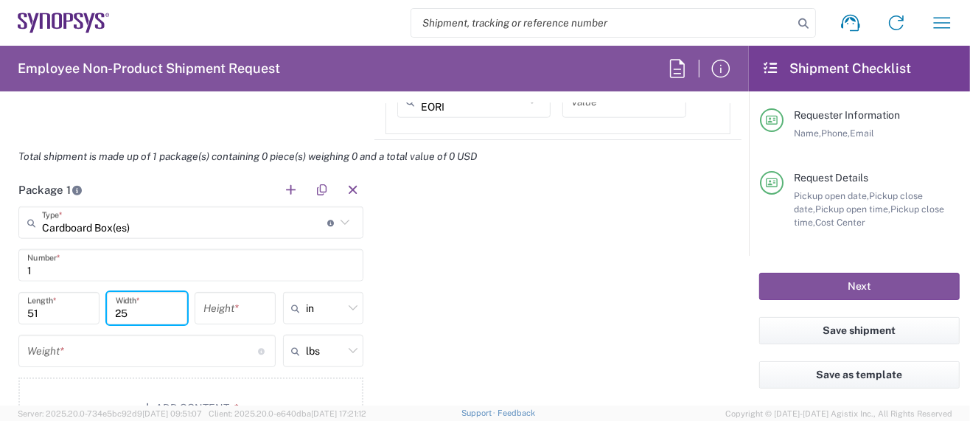
type input "25"
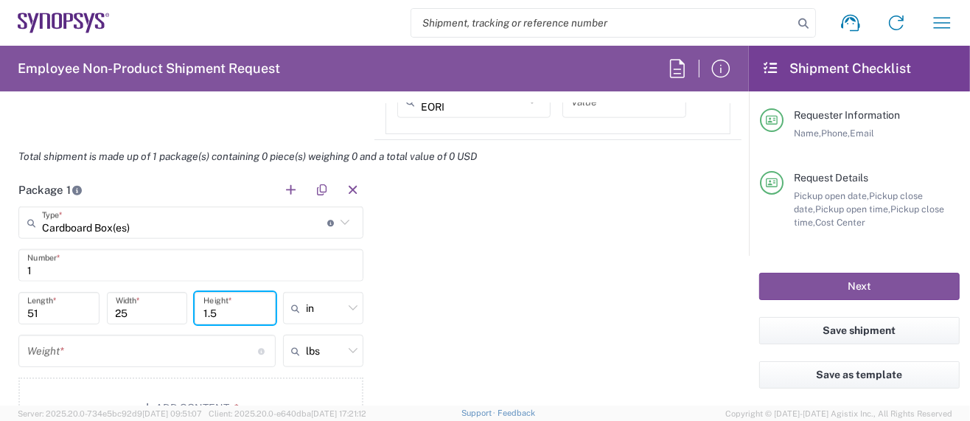
type input "1.5"
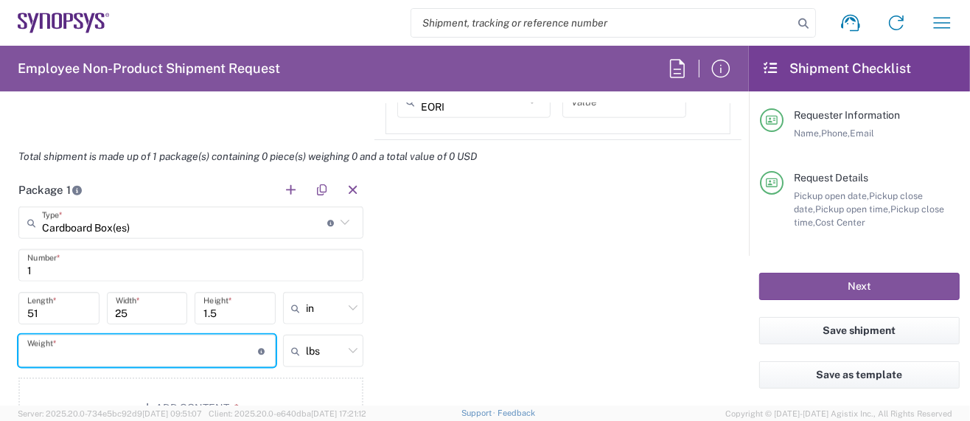
click at [51, 349] on input "number" at bounding box center [142, 351] width 231 height 26
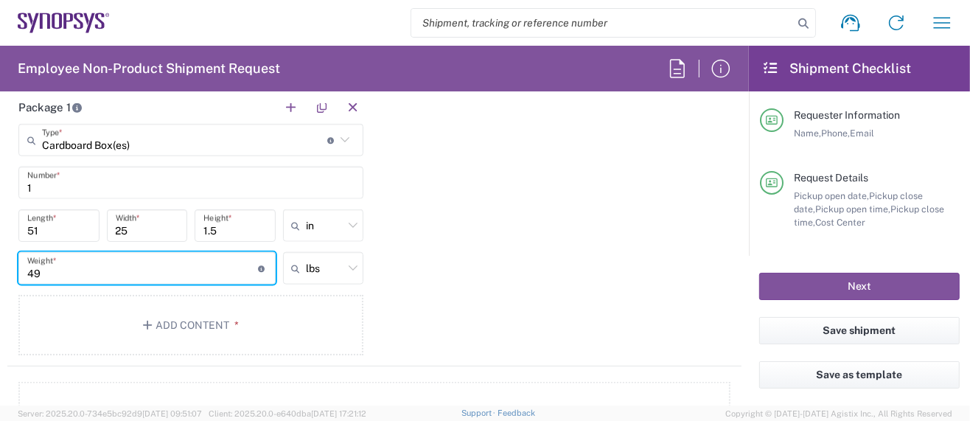
scroll to position [1376, 0]
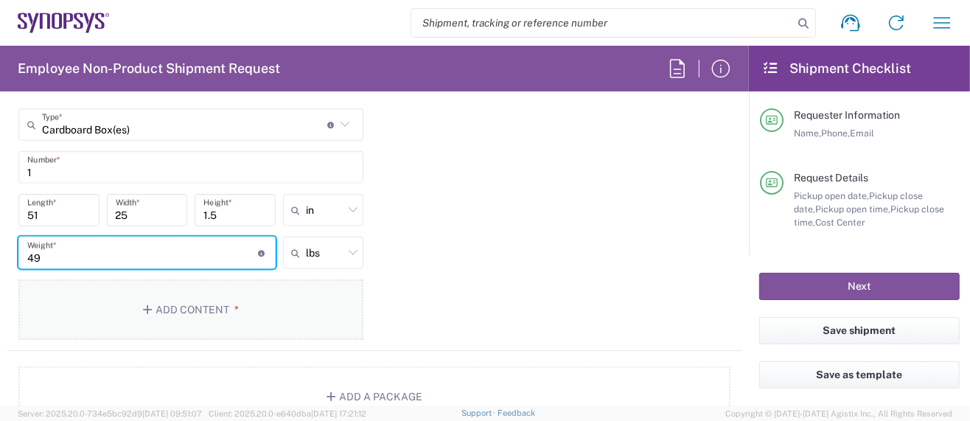
type input "49"
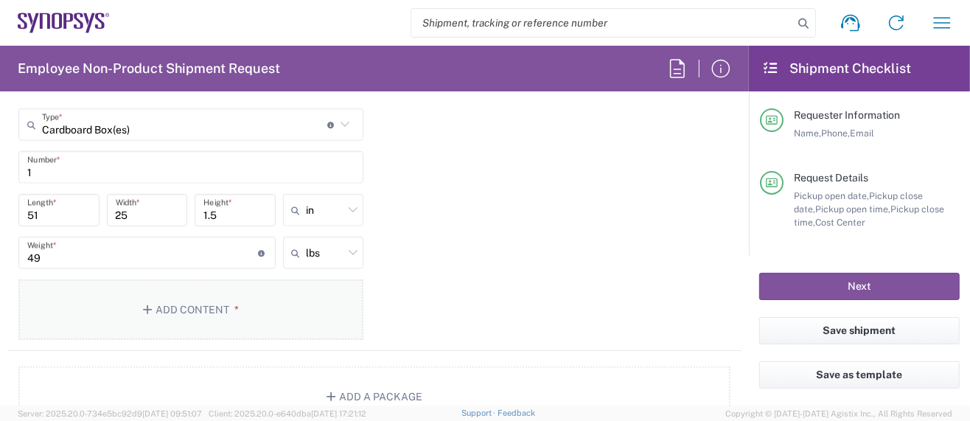
click at [203, 290] on button "Add Content *" at bounding box center [190, 309] width 345 height 60
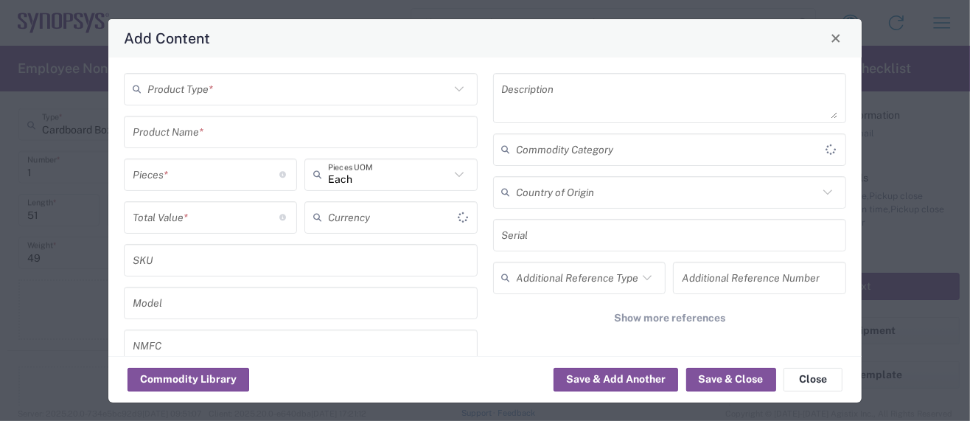
type input "US Dollar"
click at [233, 100] on input "text" at bounding box center [298, 89] width 302 height 26
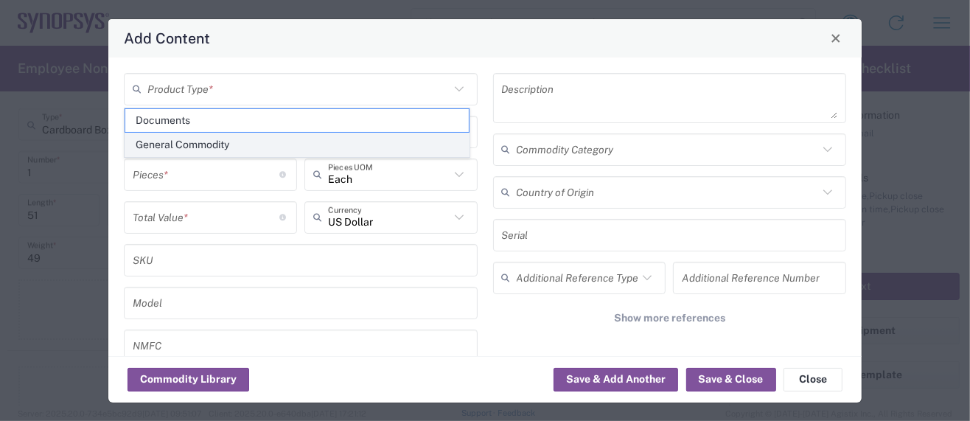
click at [218, 140] on span "General Commodity" at bounding box center [297, 144] width 344 height 23
type input "General Commodity"
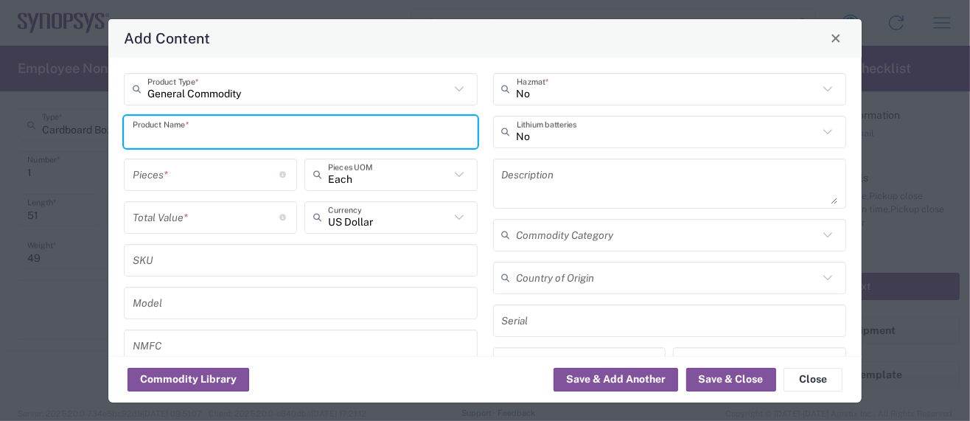
click at [223, 134] on input "text" at bounding box center [301, 132] width 336 height 26
click at [187, 177] on input "number" at bounding box center [206, 174] width 147 height 26
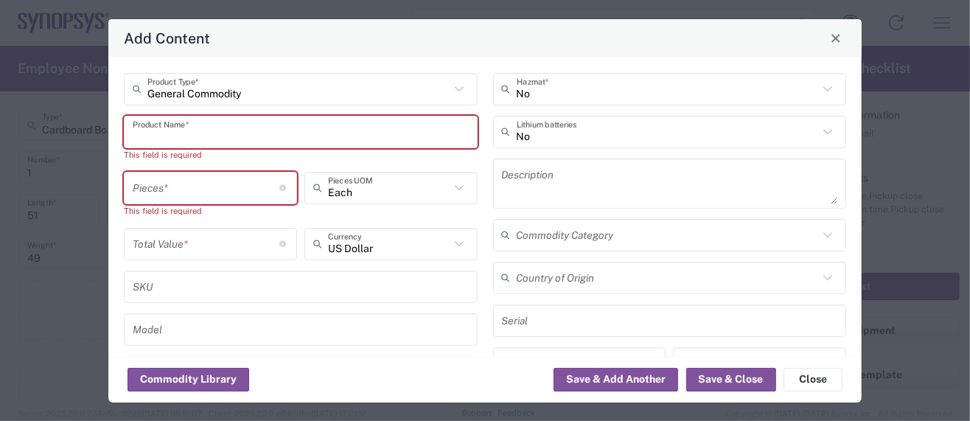
click at [190, 133] on input "text" at bounding box center [301, 132] width 336 height 26
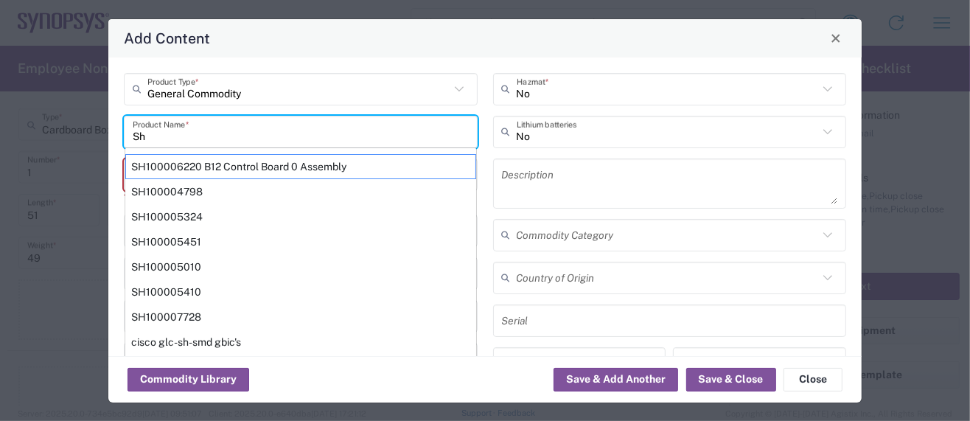
type input "S"
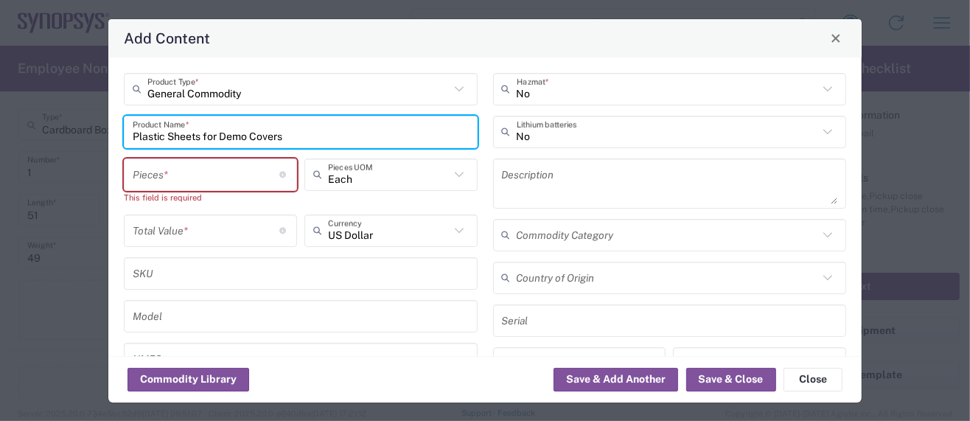
drag, startPoint x: 293, startPoint y: 136, endPoint x: -49, endPoint y: 111, distance: 343.1
click at [0, 111] on html "Shipment request Shipment tracking Employee non-product shipment request My shi…" at bounding box center [485, 210] width 970 height 421
type input "Plastic Sheets for Demo Covers"
click at [552, 178] on textarea at bounding box center [670, 183] width 336 height 41
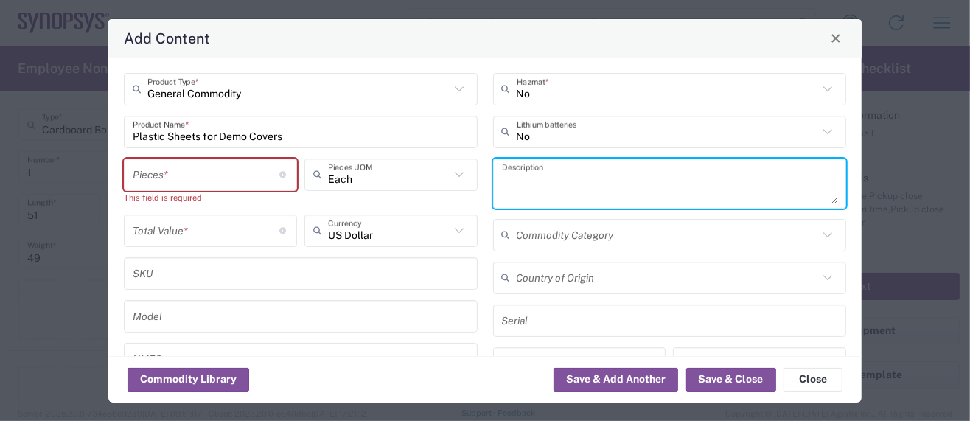
paste textarea "Plastic Sheets for Demo Covers"
type textarea "Plastic Sheets for Demo Covers"
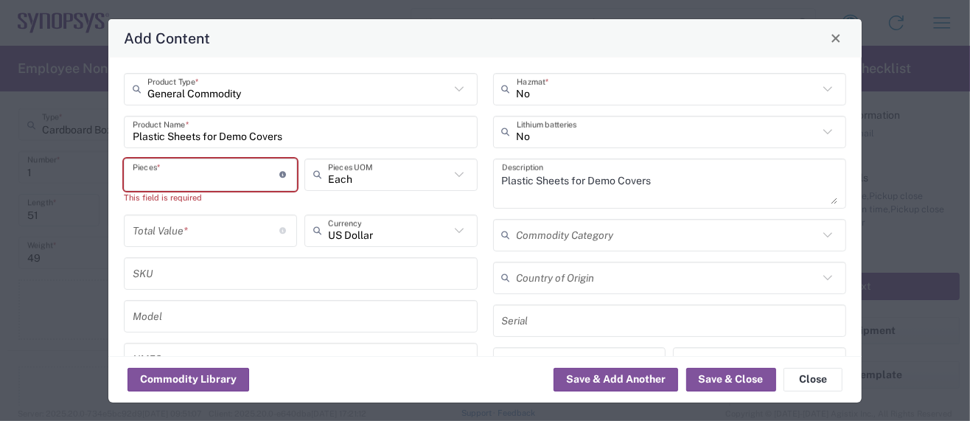
click at [155, 179] on input "number" at bounding box center [206, 174] width 147 height 26
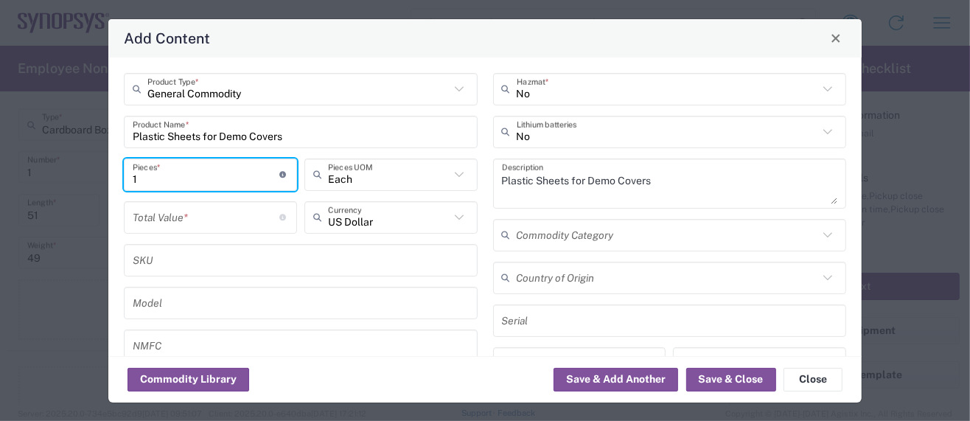
type input "1"
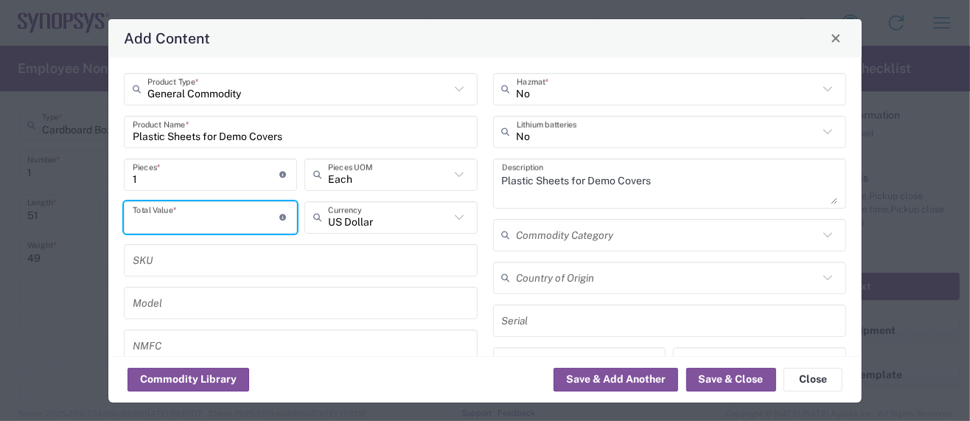
click at [164, 220] on input "number" at bounding box center [206, 217] width 147 height 26
type input "150"
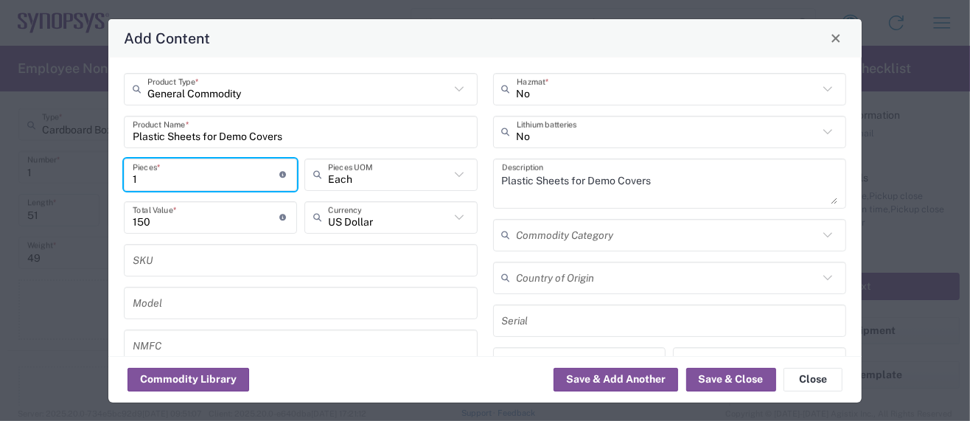
drag, startPoint x: 154, startPoint y: 177, endPoint x: 86, endPoint y: 170, distance: 68.1
click at [85, 170] on div "Add Content General Commodity Product Type * Plastic Sheets for Demo Covers Pro…" at bounding box center [485, 210] width 970 height 421
type input "5"
type input "750"
type input "5"
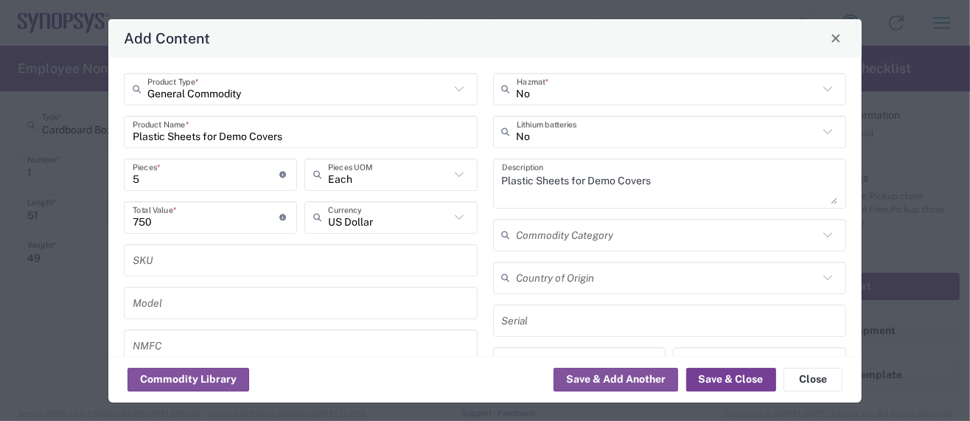
click at [724, 379] on button "Save & Close" at bounding box center [731, 380] width 90 height 24
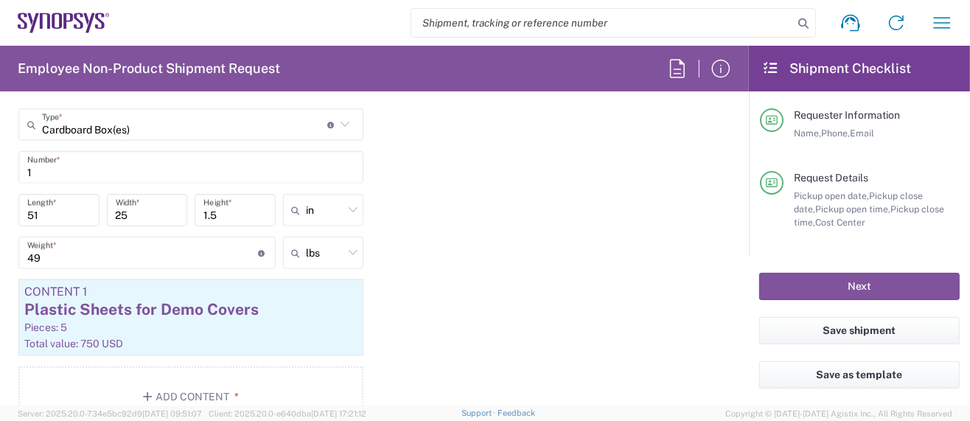
scroll to position [1474, 0]
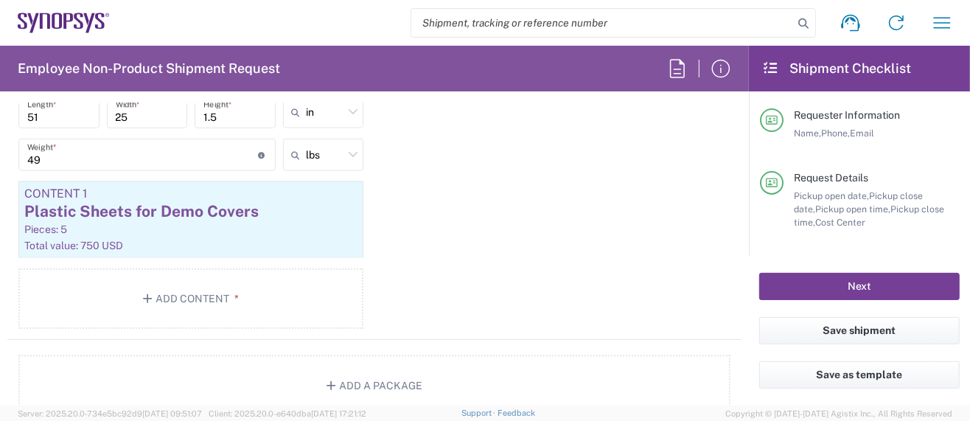
click at [787, 288] on button "Next" at bounding box center [859, 286] width 201 height 27
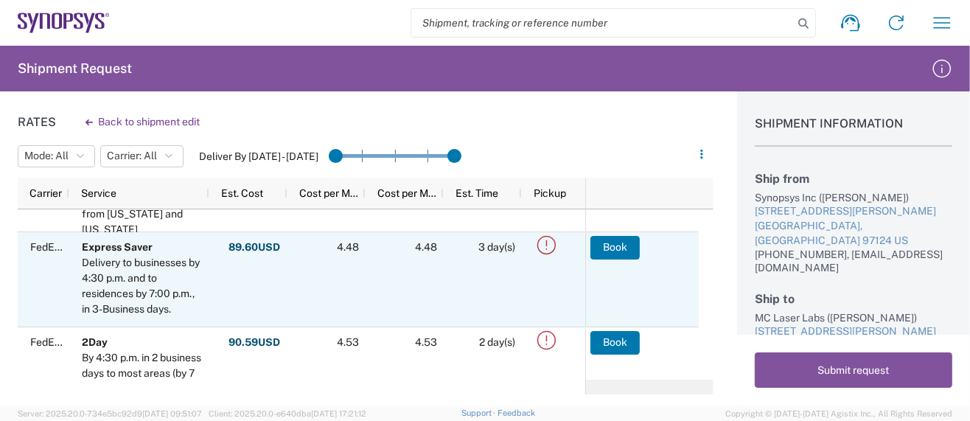
scroll to position [98, 0]
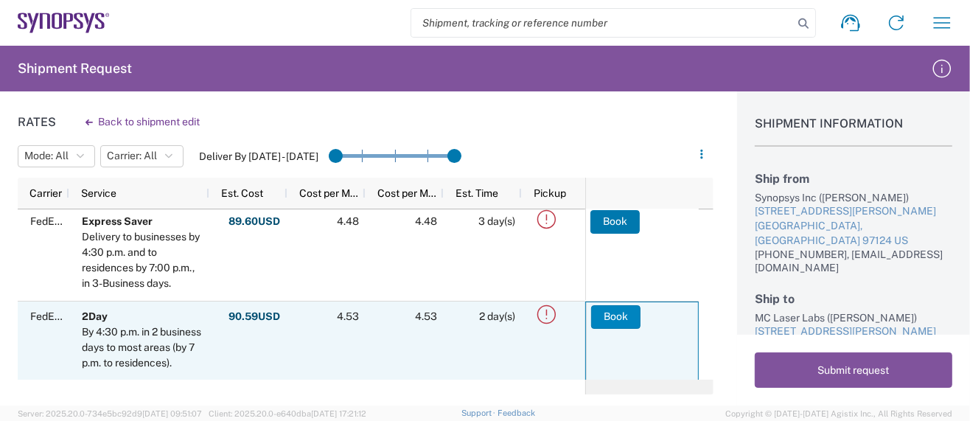
click at [613, 316] on button "Book" at bounding box center [615, 317] width 49 height 24
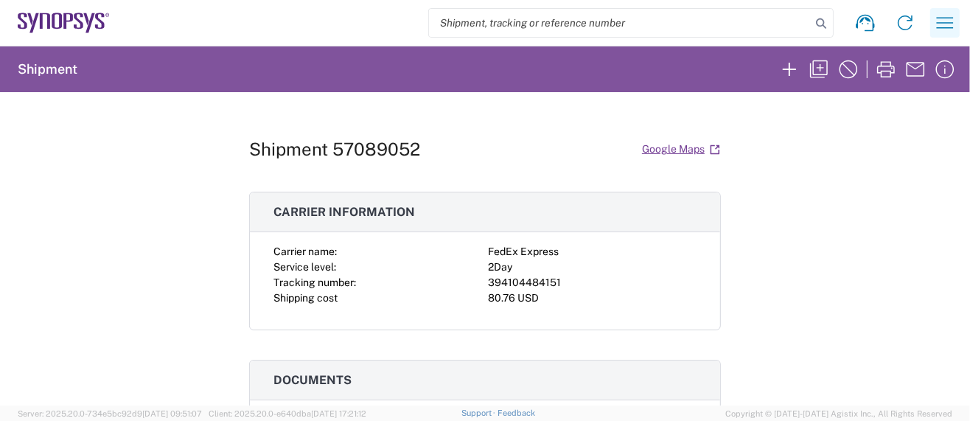
click at [937, 17] on icon "button" at bounding box center [945, 23] width 24 height 24
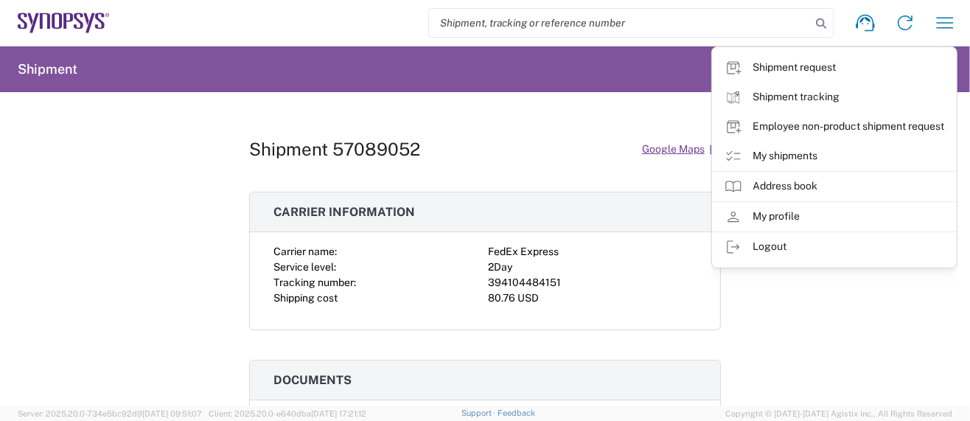
click at [778, 159] on link "My shipments" at bounding box center [834, 156] width 243 height 29
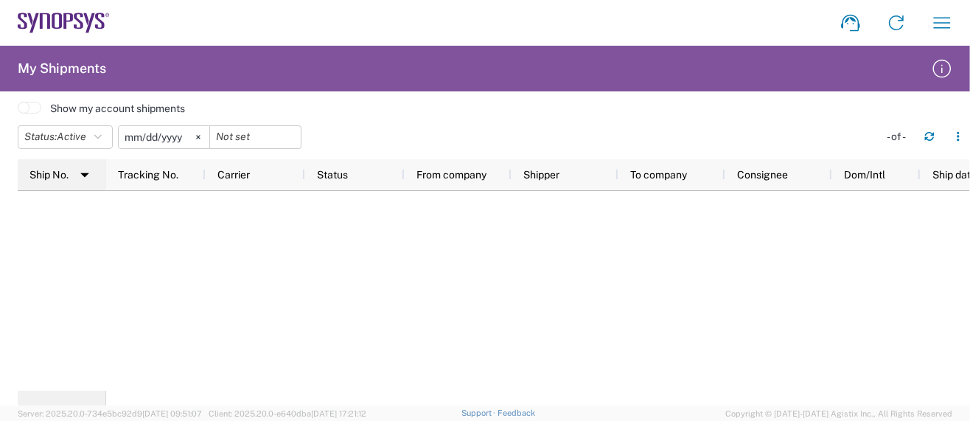
click at [84, 170] on img at bounding box center [85, 175] width 24 height 24
click at [91, 174] on div "Ship No." at bounding box center [64, 175] width 71 height 24
click at [84, 173] on img at bounding box center [85, 175] width 24 height 24
click at [106, 133] on button "Status: Active" at bounding box center [65, 137] width 95 height 24
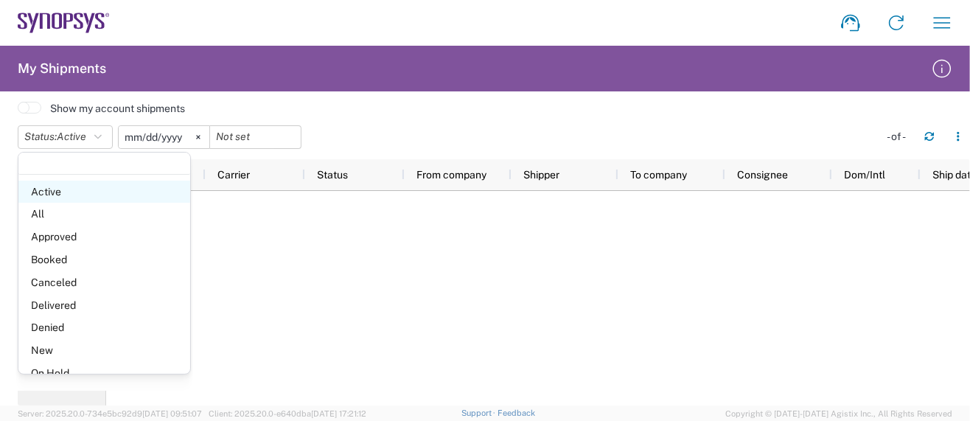
click at [58, 189] on span "Active" at bounding box center [104, 192] width 172 height 23
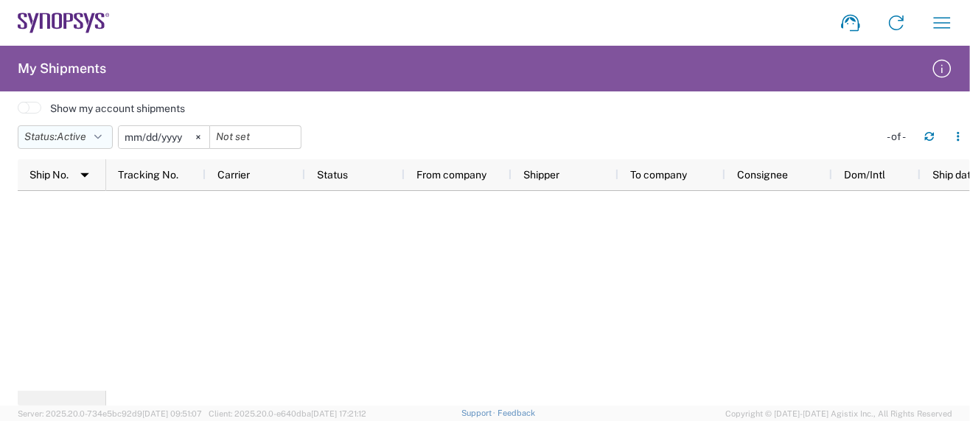
click at [102, 133] on icon "button" at bounding box center [97, 137] width 7 height 10
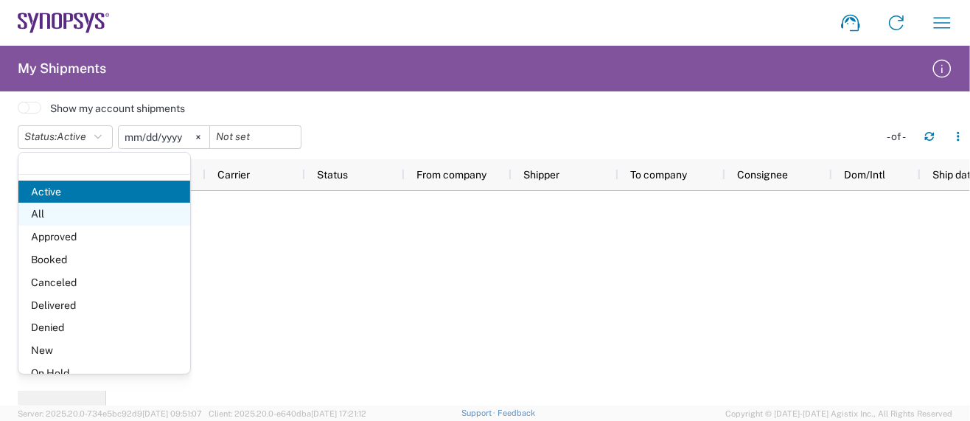
click at [91, 217] on span "All" at bounding box center [104, 214] width 172 height 23
